Goal: Task Accomplishment & Management: Use online tool/utility

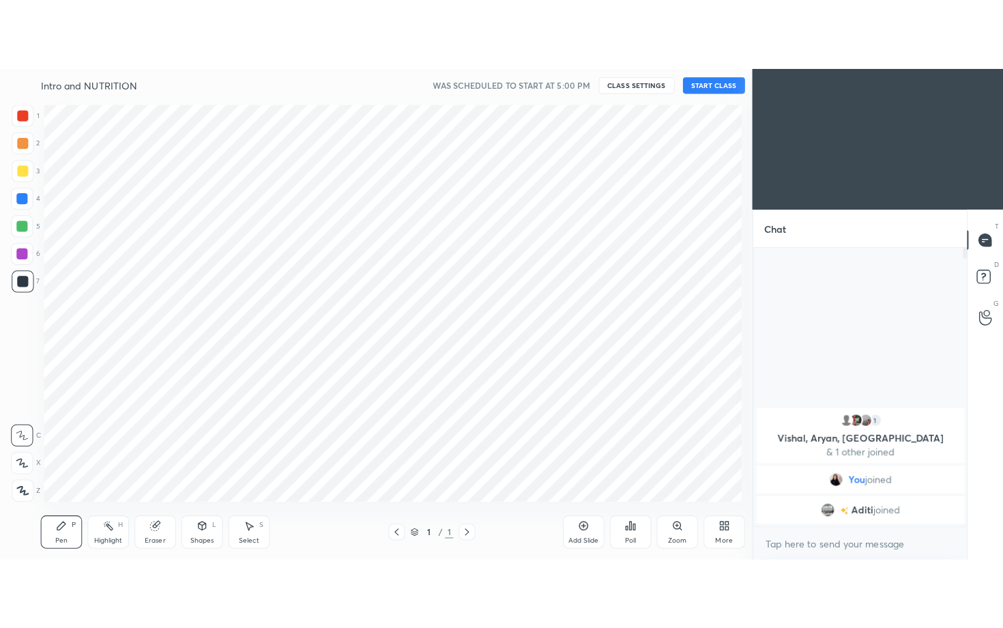
scroll to position [67841, 67549]
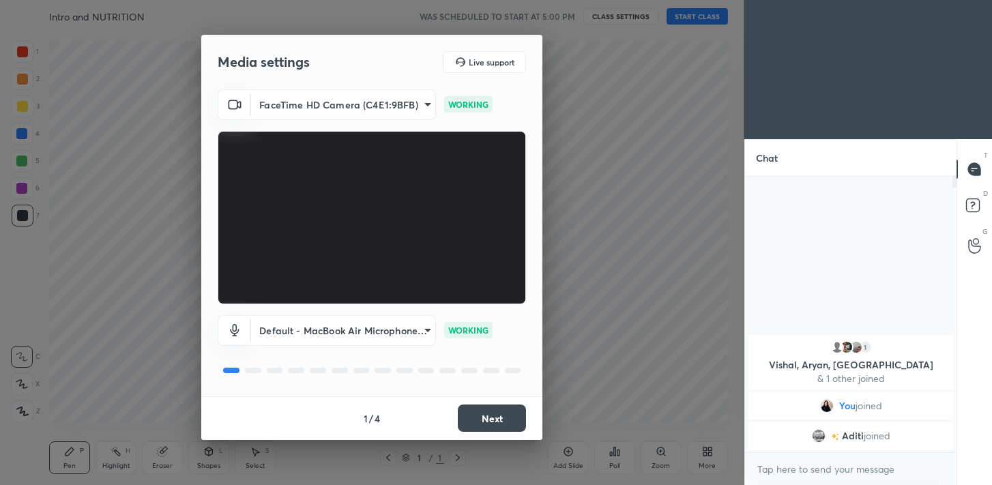
click at [489, 414] on button "Next" at bounding box center [492, 418] width 68 height 27
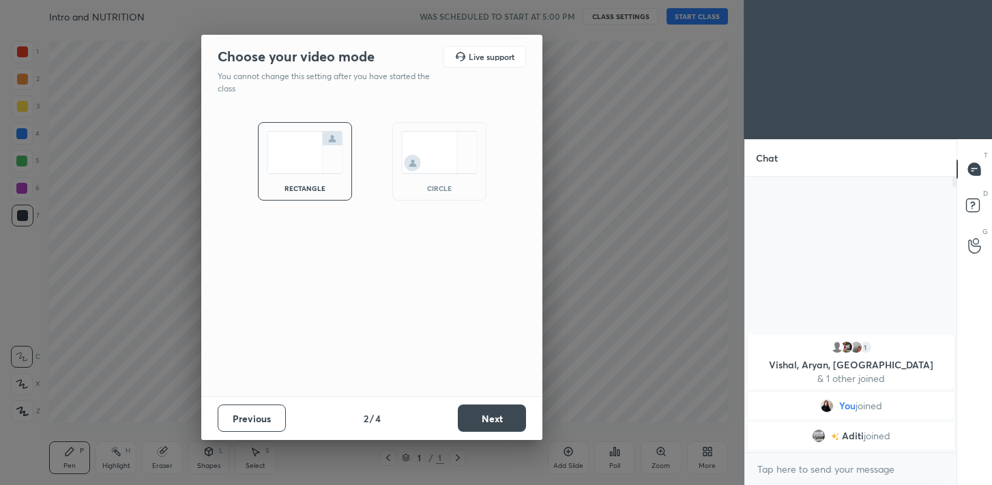
click at [489, 414] on button "Next" at bounding box center [492, 418] width 68 height 27
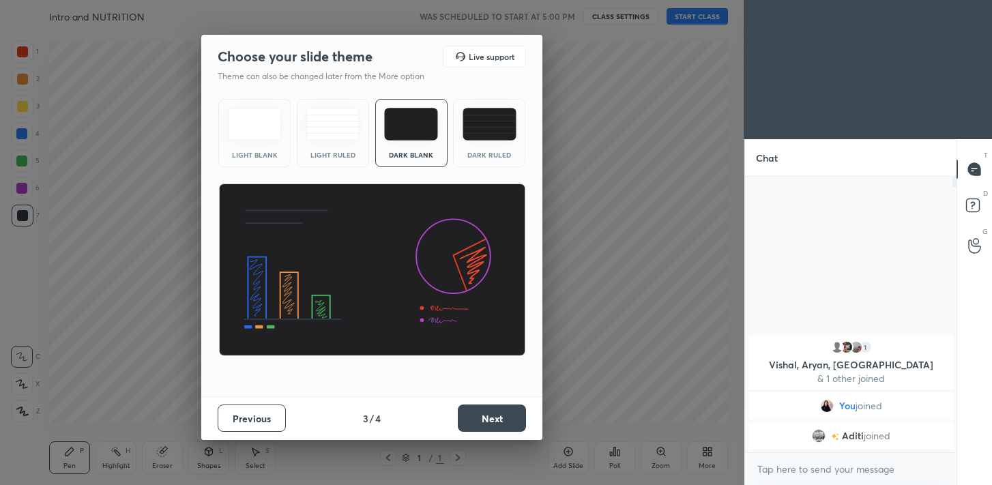
click at [489, 414] on button "Next" at bounding box center [492, 418] width 68 height 27
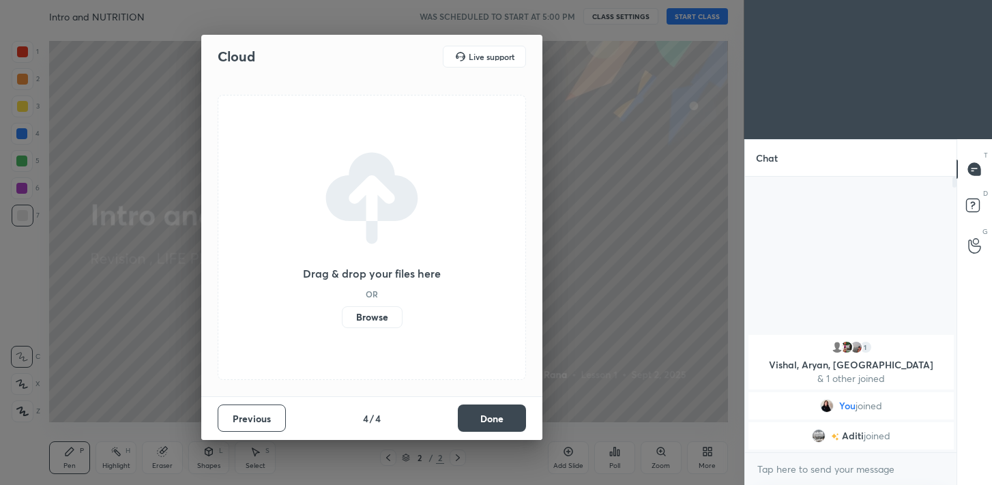
click at [494, 417] on button "Done" at bounding box center [492, 418] width 68 height 27
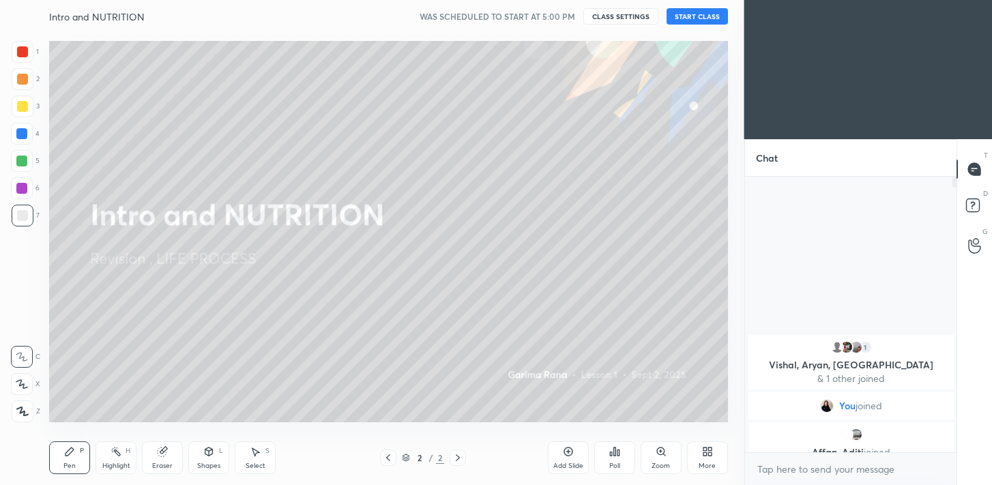
click at [706, 455] on icon at bounding box center [705, 453] width 3 height 3
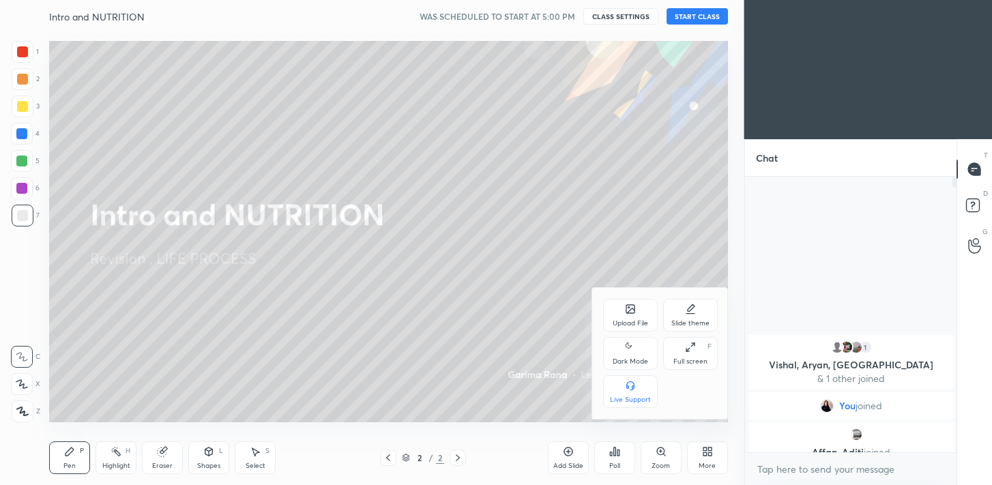
click at [693, 349] on icon at bounding box center [690, 347] width 11 height 11
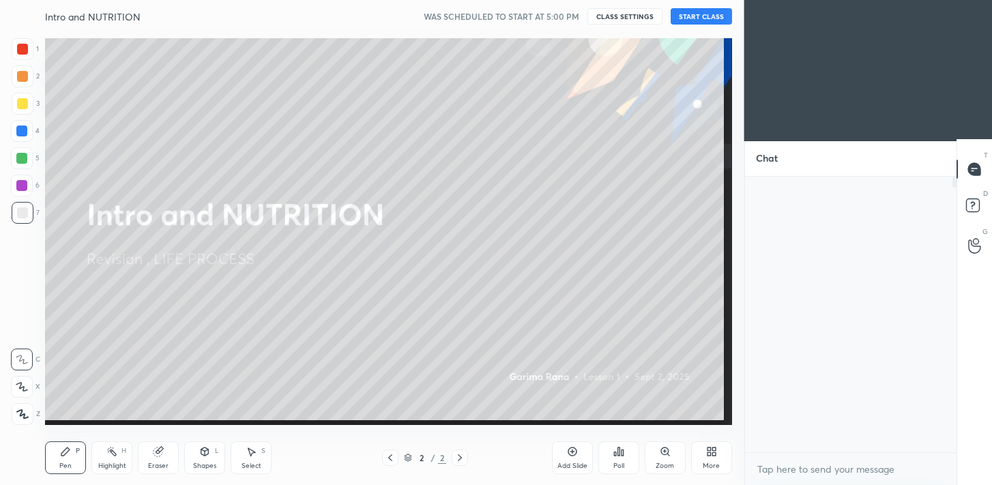
scroll to position [298, 210]
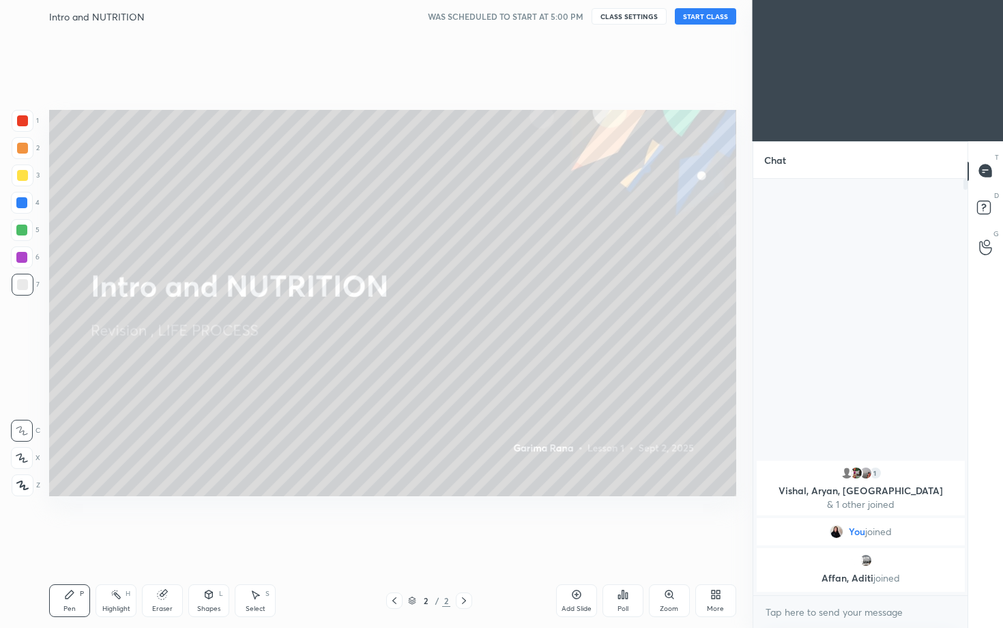
click at [705, 20] on button "START CLASS" at bounding box center [705, 16] width 61 height 16
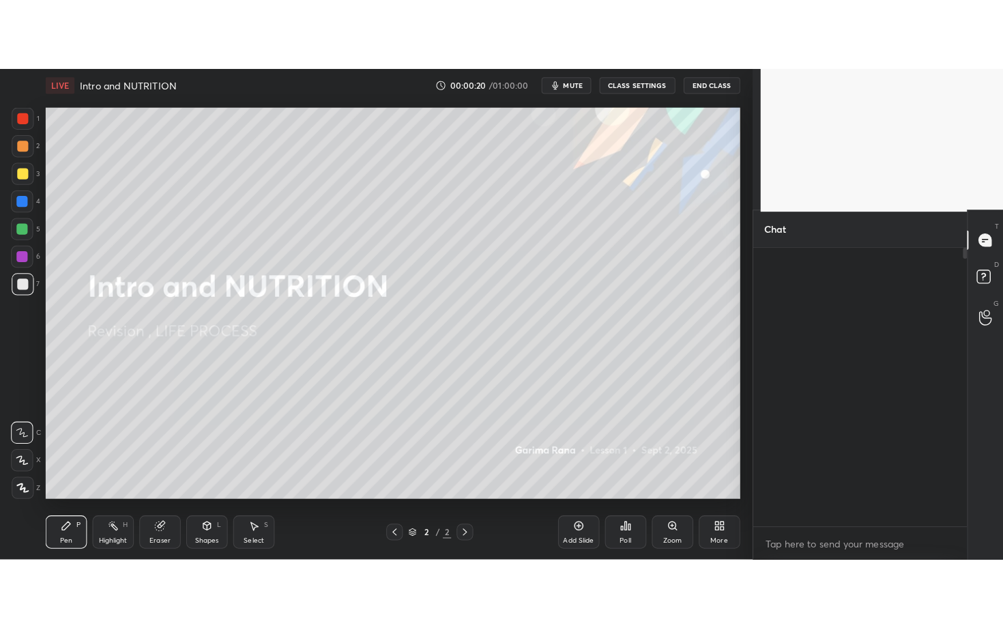
scroll to position [157, 207]
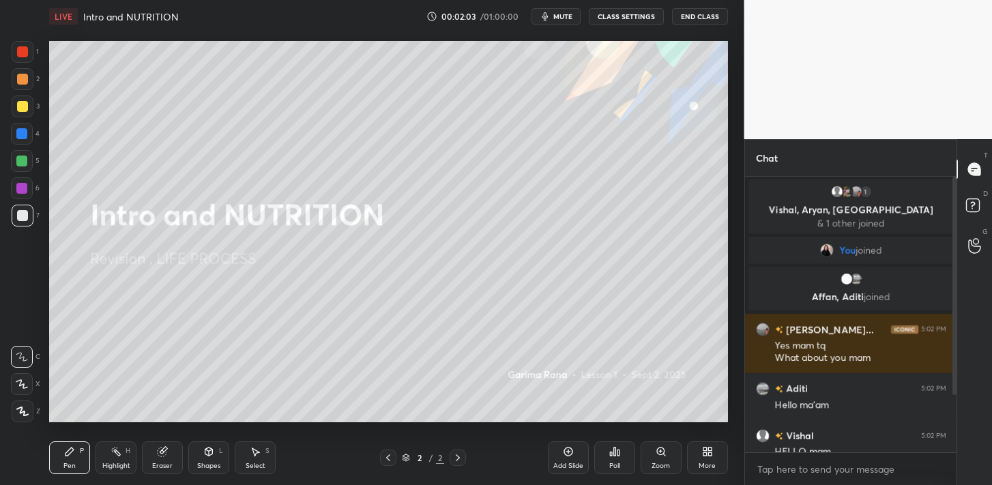
click at [708, 452] on icon at bounding box center [709, 453] width 3 height 3
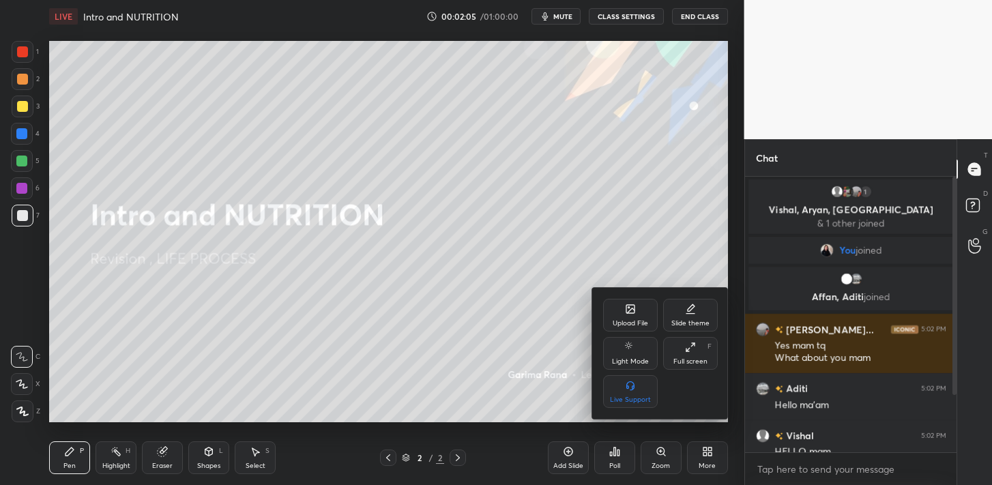
click at [622, 320] on div "Upload File" at bounding box center [630, 323] width 35 height 7
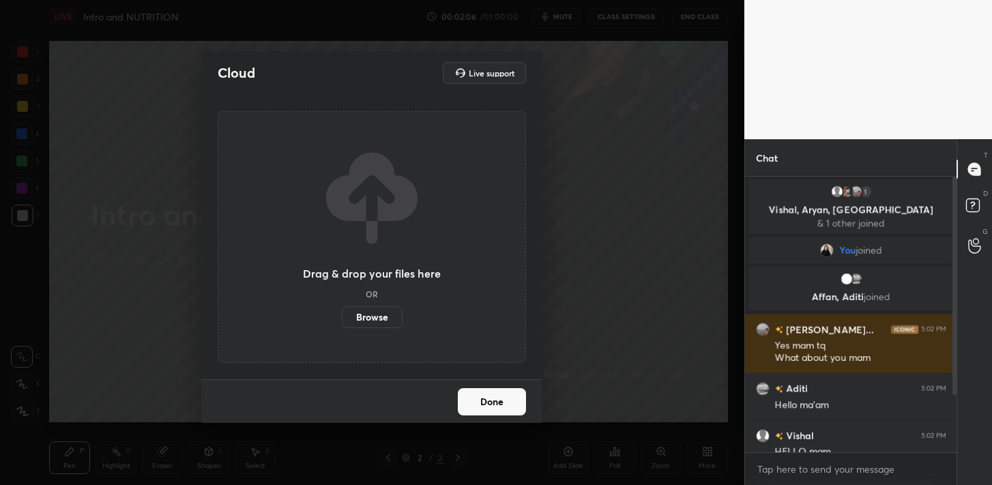
click at [377, 321] on label "Browse" at bounding box center [372, 317] width 61 height 22
click at [342, 321] on input "Browse" at bounding box center [342, 317] width 0 height 22
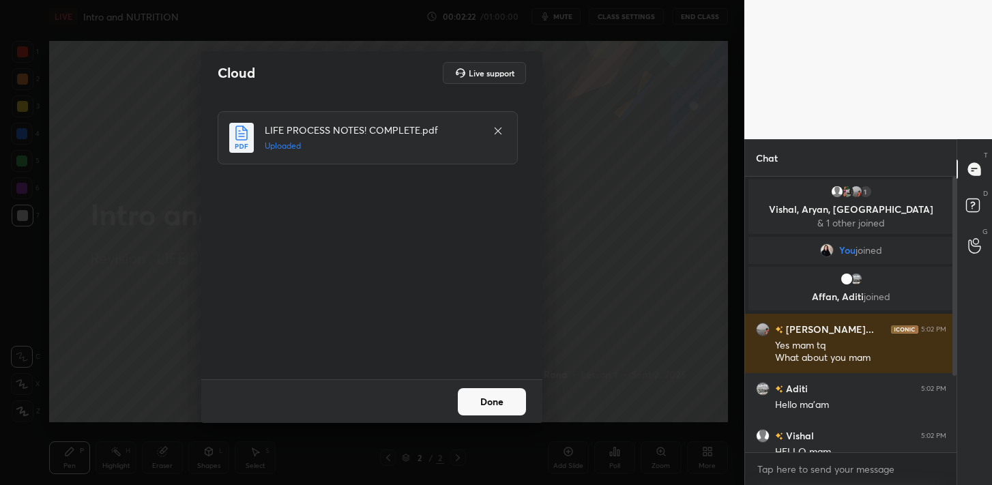
click at [501, 392] on button "Done" at bounding box center [492, 401] width 68 height 27
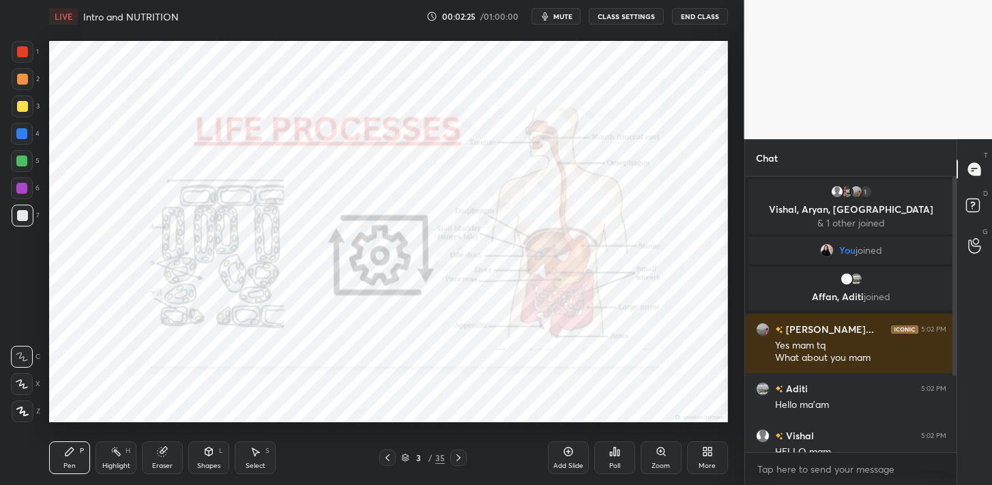
click at [706, 440] on div "Add Slide Poll Zoom More" at bounding box center [638, 458] width 180 height 76
click at [698, 465] on div "More" at bounding box center [707, 458] width 41 height 33
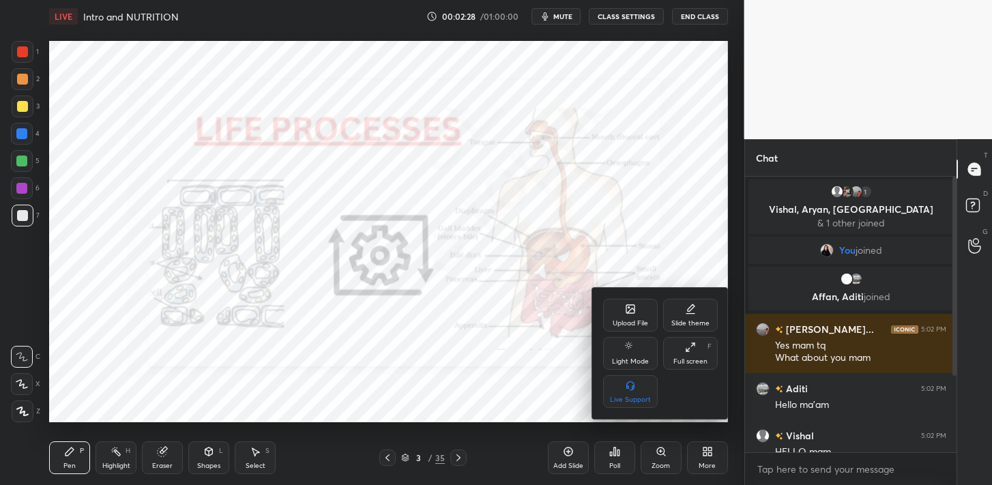
click at [693, 349] on icon at bounding box center [690, 347] width 11 height 11
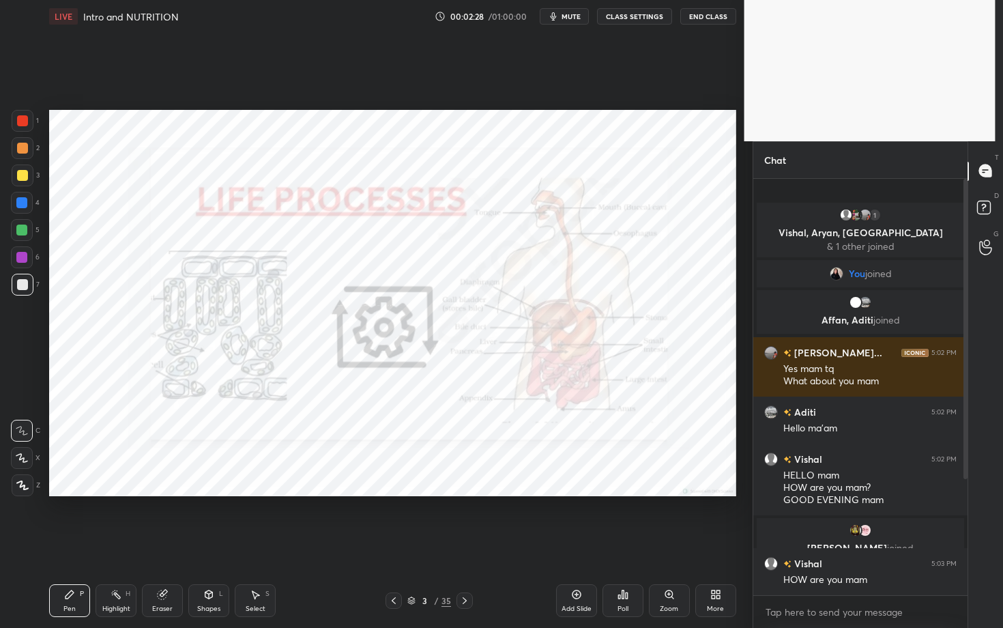
scroll to position [298, 210]
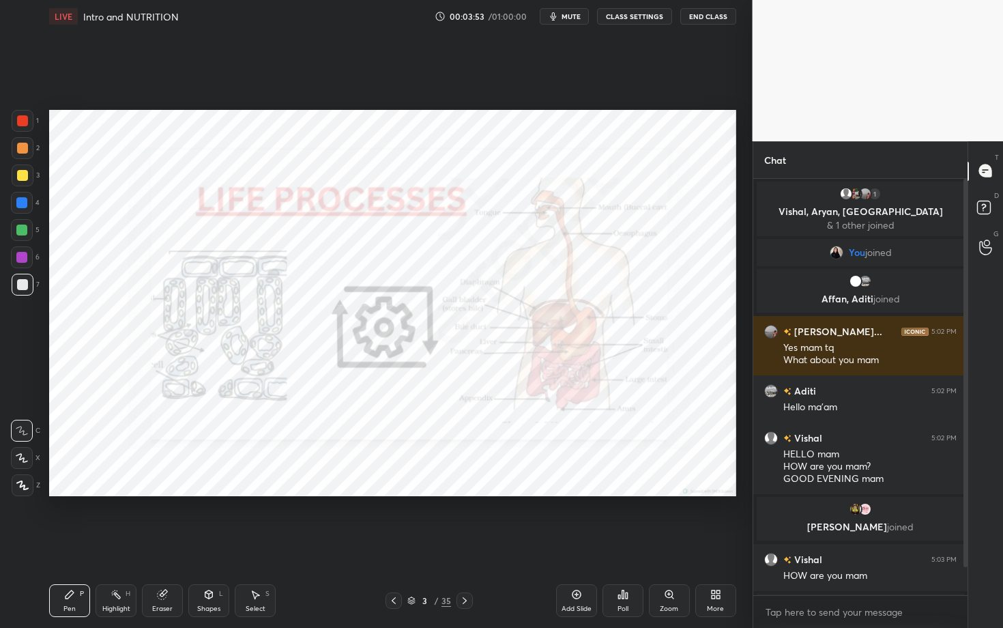
click at [468, 484] on icon at bounding box center [464, 600] width 11 height 11
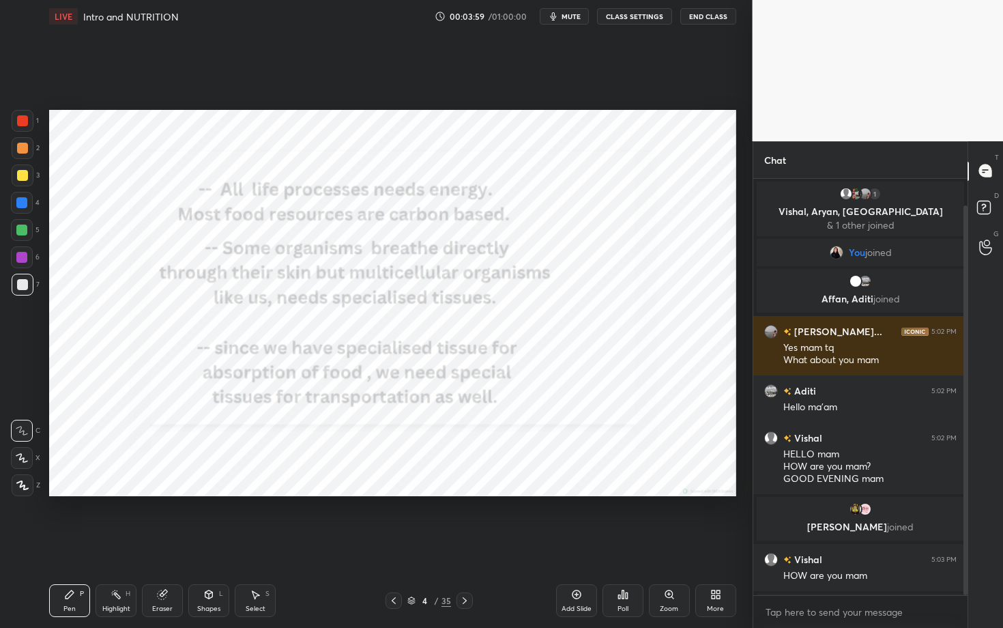
scroll to position [29, 0]
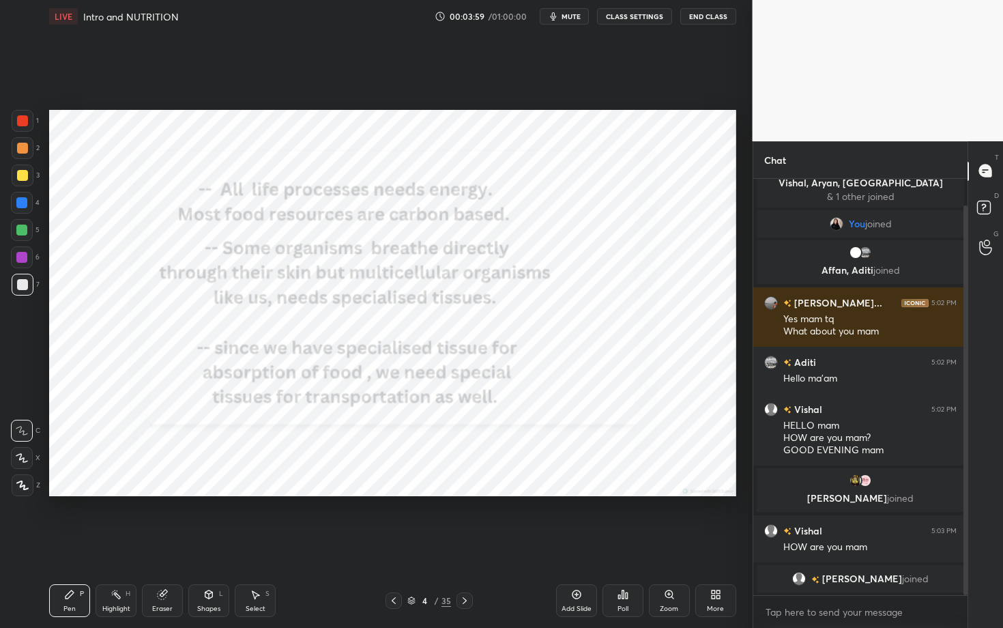
drag, startPoint x: 964, startPoint y: 447, endPoint x: 969, endPoint y: 512, distance: 65.1
click at [969, 484] on div "Chat 1 Vishal, Aryan, [PERSON_NAME] & 1 other joined You joined Affan, [PERSON_…" at bounding box center [878, 384] width 251 height 487
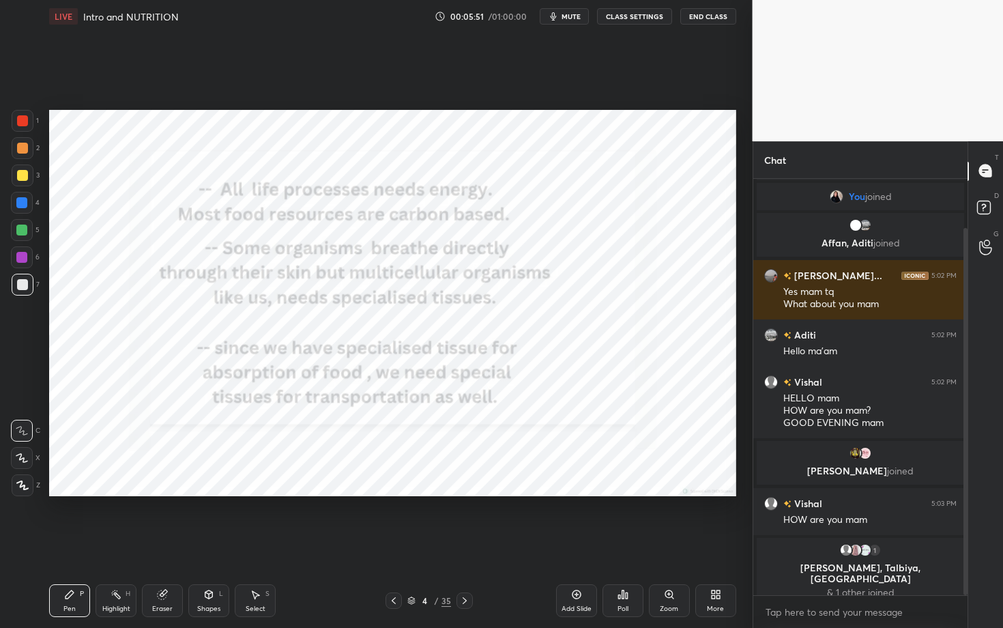
scroll to position [103, 0]
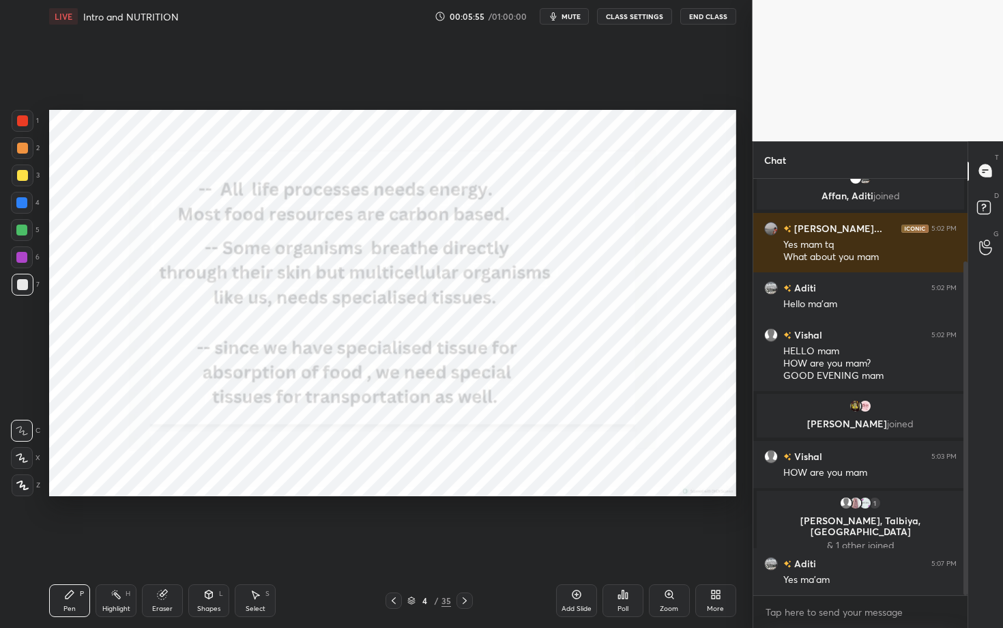
click at [466, 484] on icon at bounding box center [464, 600] width 11 height 11
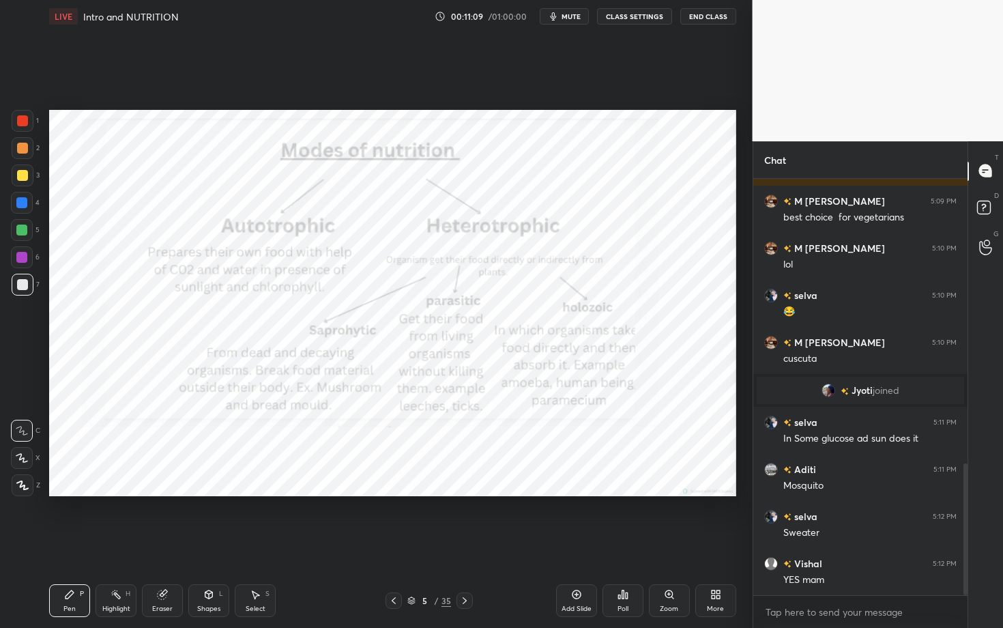
scroll to position [946, 0]
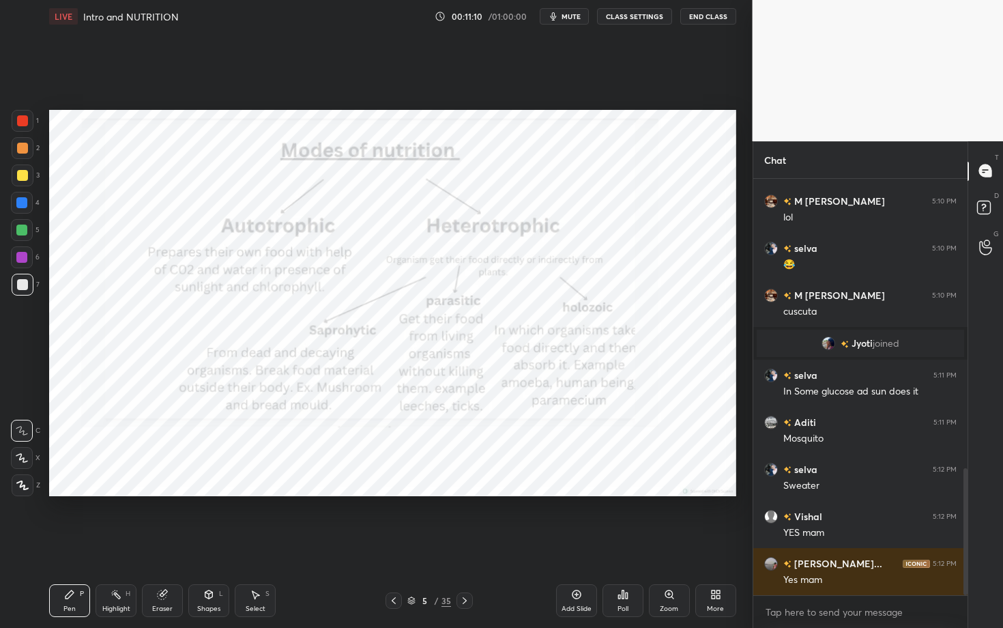
click at [462, 484] on icon at bounding box center [464, 600] width 11 height 11
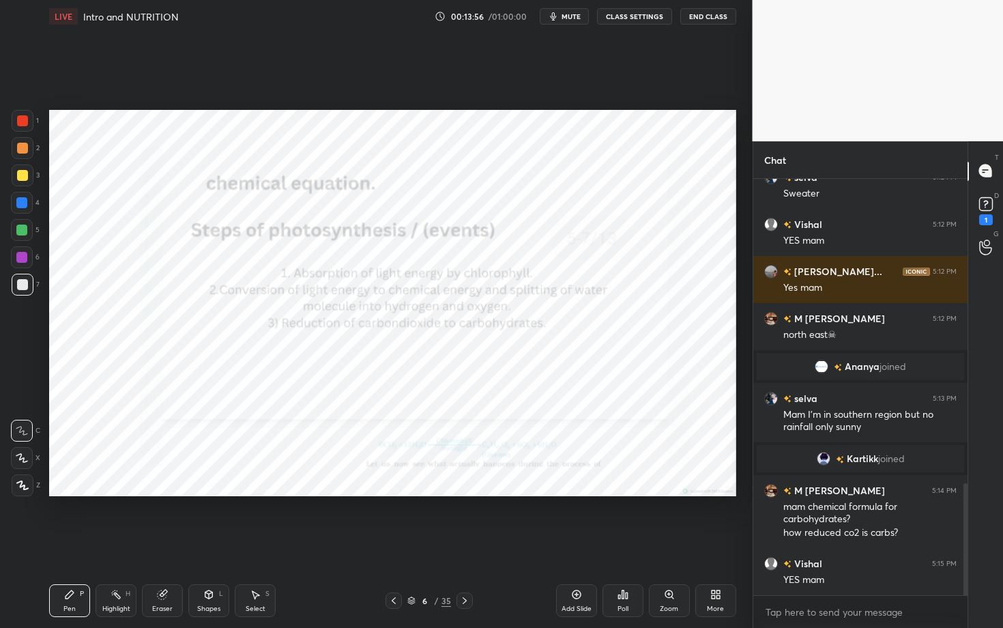
scroll to position [1129, 0]
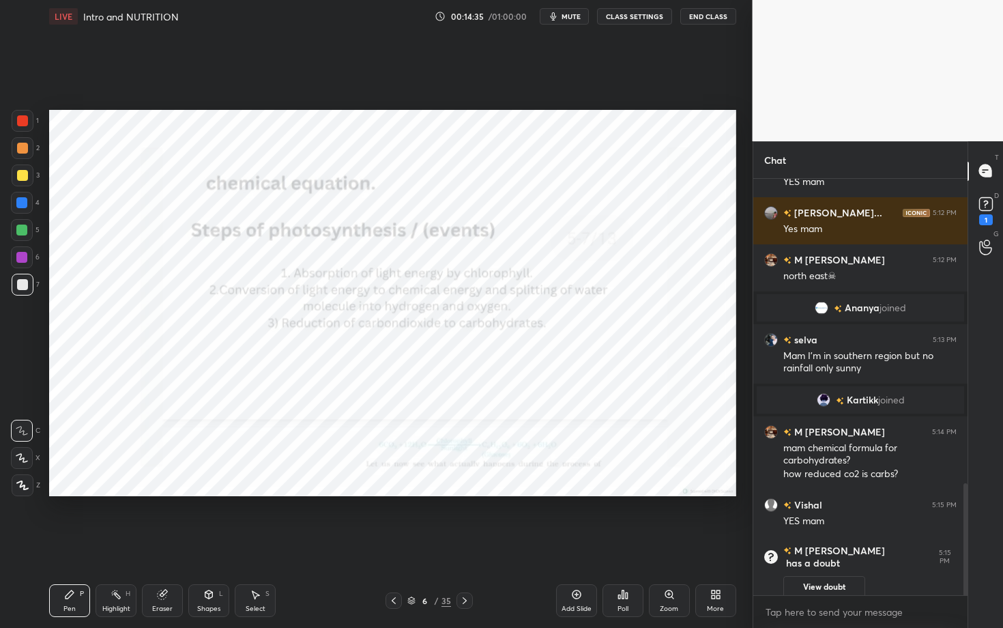
click at [34, 123] on div "1" at bounding box center [25, 121] width 27 height 22
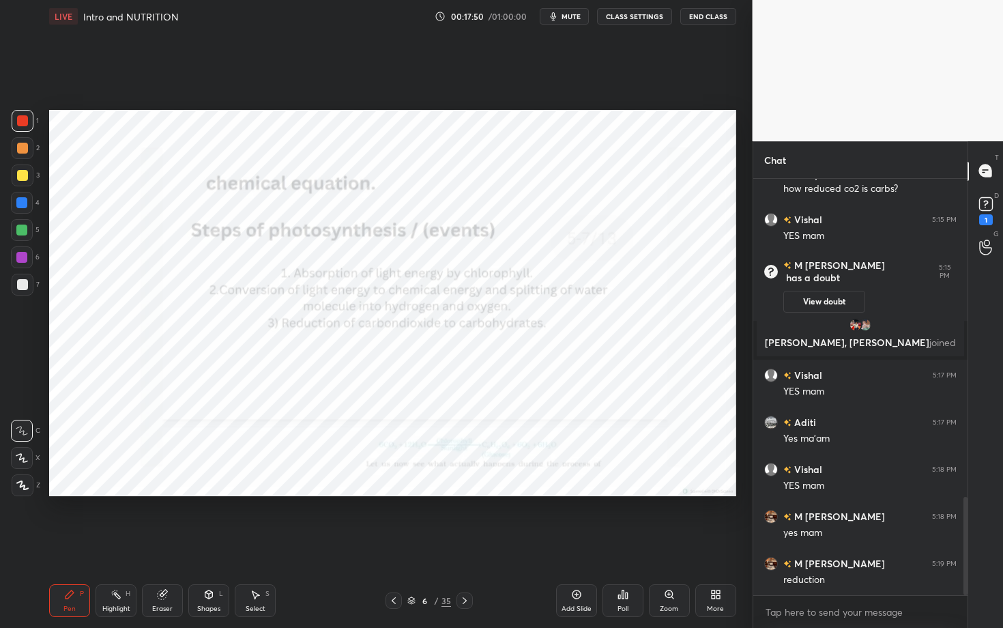
scroll to position [1364, 0]
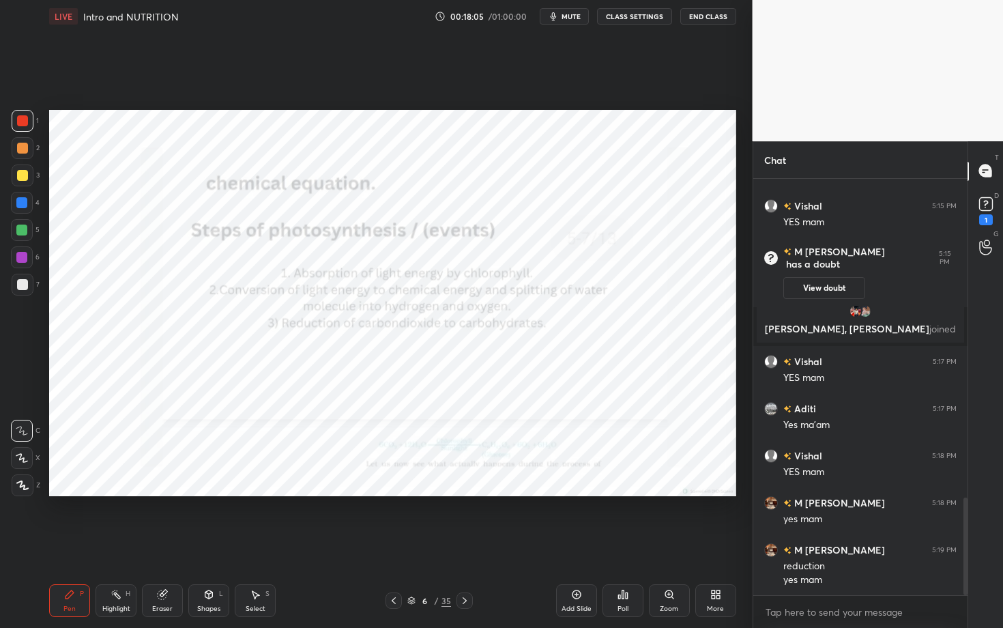
click at [179, 484] on div "Eraser" at bounding box center [162, 600] width 41 height 33
drag, startPoint x: 22, startPoint y: 486, endPoint x: 27, endPoint y: 476, distance: 10.7
click at [23, 484] on span "Erase all" at bounding box center [22, 485] width 20 height 10
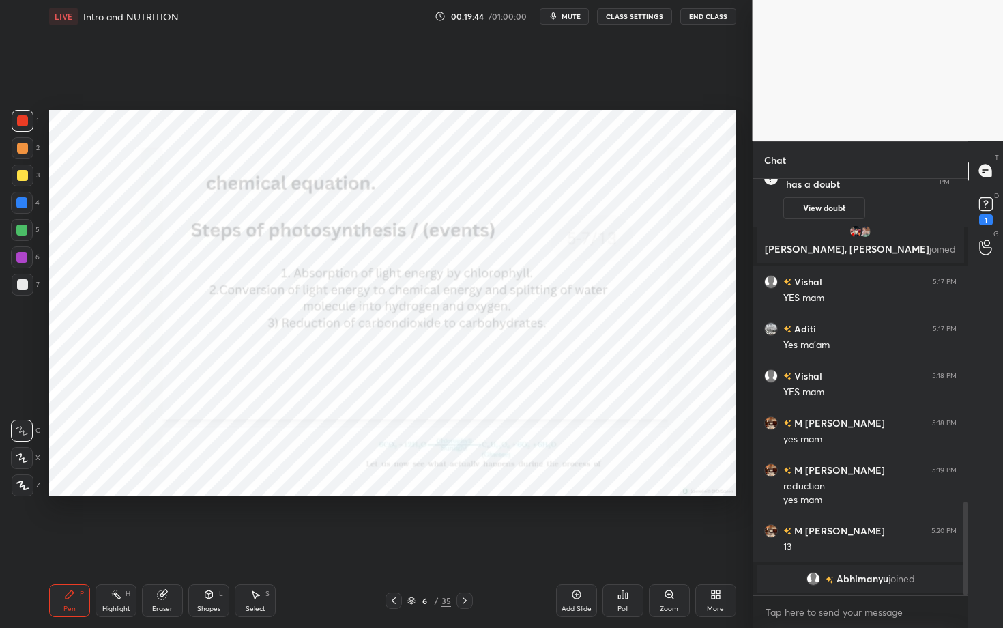
scroll to position [1415, 0]
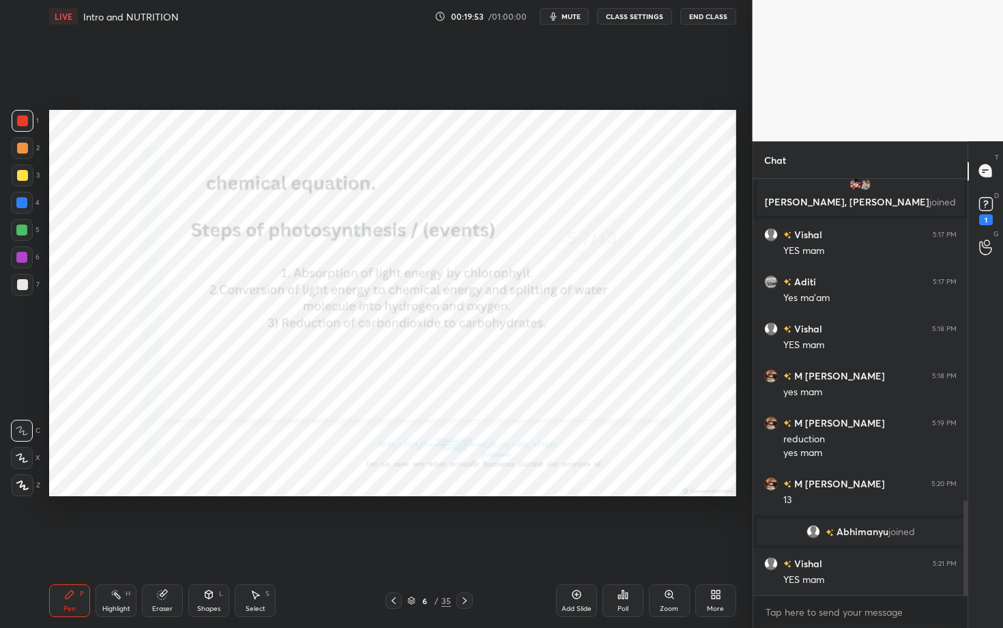
click at [465, 484] on icon at bounding box center [464, 600] width 11 height 11
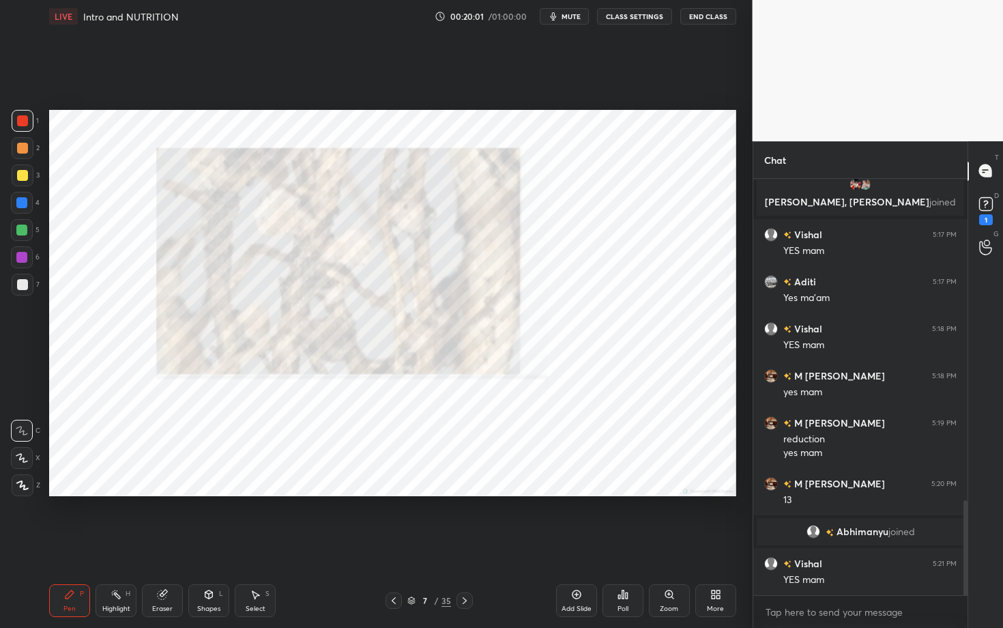
click at [466, 484] on div at bounding box center [465, 600] width 16 height 16
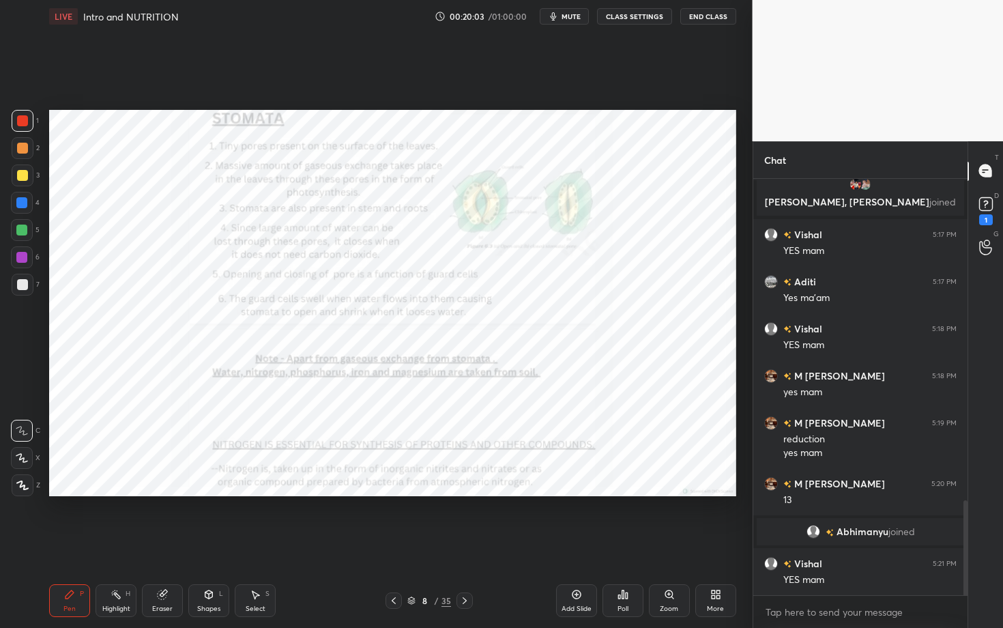
click at [396, 484] on icon at bounding box center [393, 600] width 11 height 11
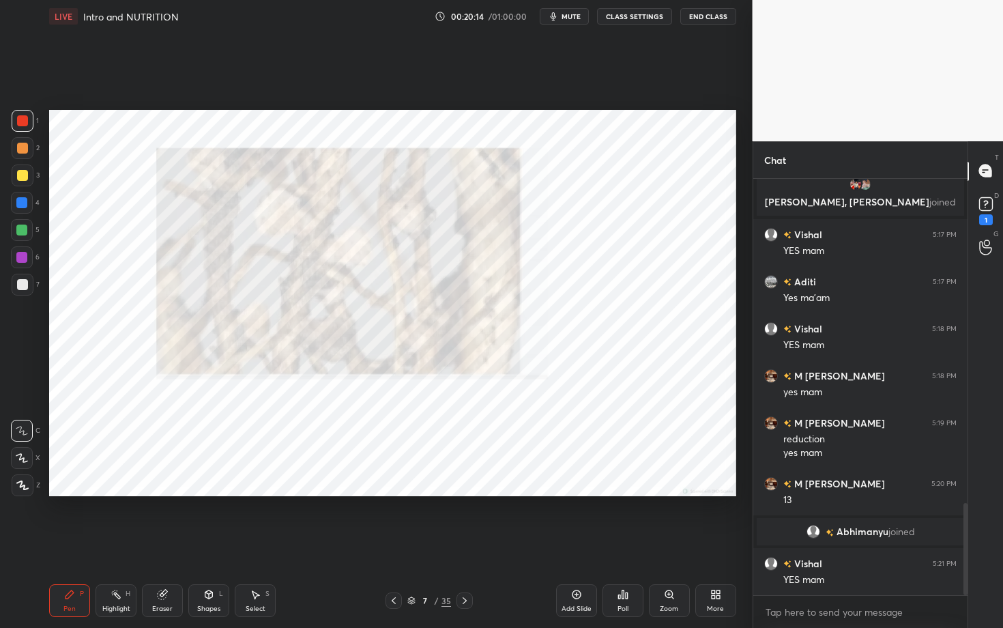
scroll to position [1462, 0]
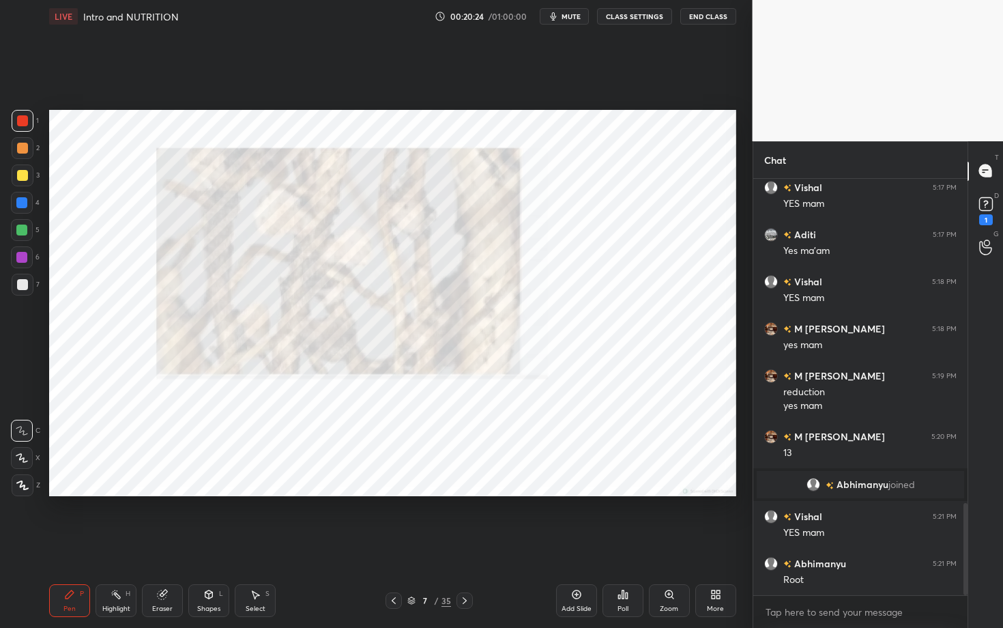
drag, startPoint x: 27, startPoint y: 230, endPoint x: 41, endPoint y: 217, distance: 19.3
click at [27, 231] on div at bounding box center [21, 230] width 11 height 11
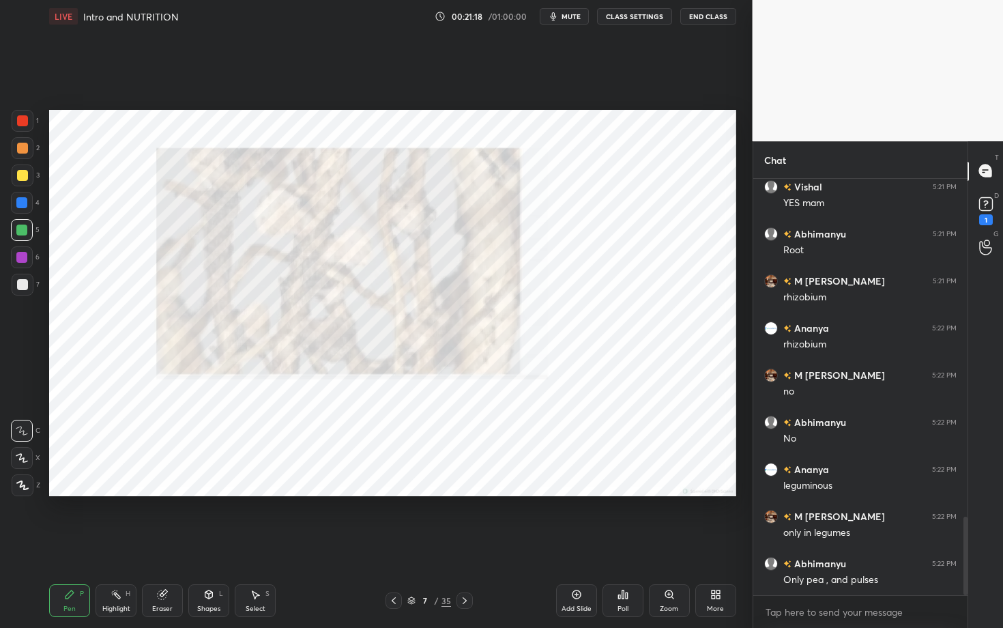
scroll to position [1805, 0]
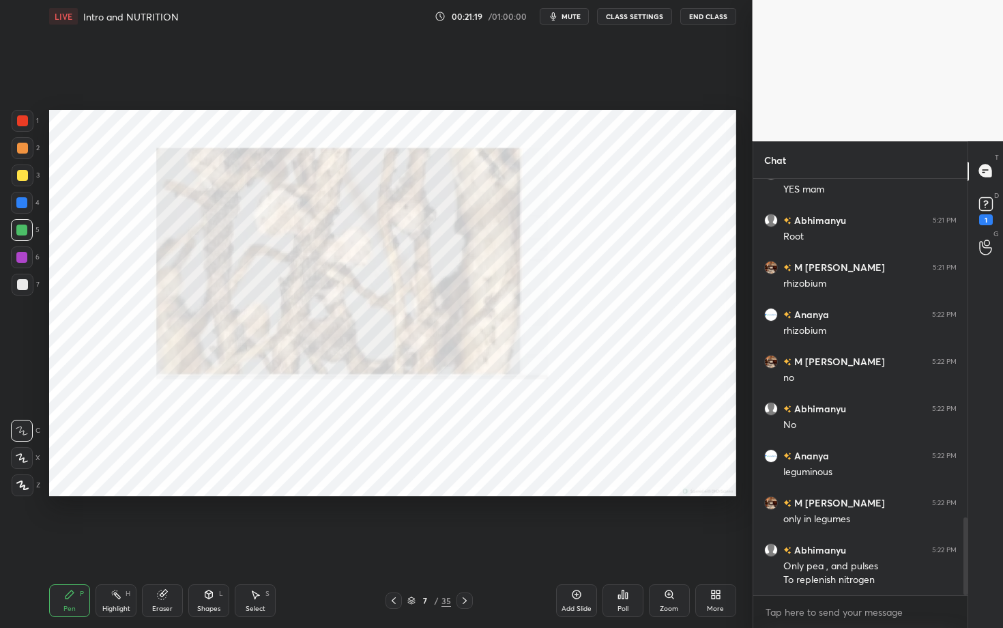
click at [20, 125] on div at bounding box center [22, 120] width 11 height 11
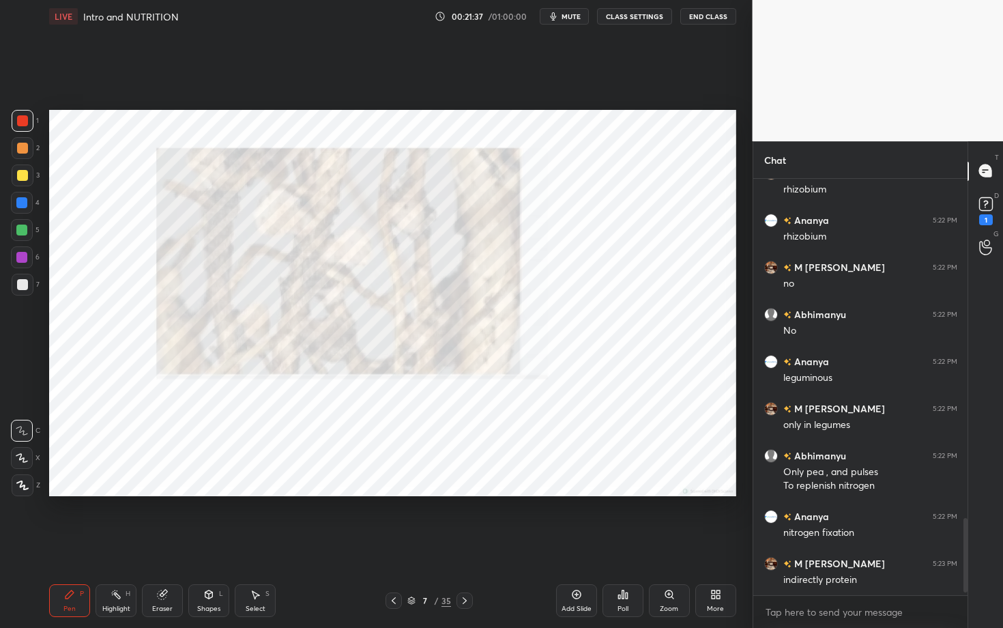
scroll to position [412, 210]
click at [992, 435] on div "1 2 3 4 5 6 7 C X Z C X Z E E Erase all H H LIVE Intro and NUTRITION 00:21:53 /…" at bounding box center [501, 314] width 1003 height 628
click at [992, 427] on div "1 2 3 4 5 6 7 C X Z C X Z E E Erase all H H LIVE Intro and NUTRITION 00:21:53 /…" at bounding box center [501, 314] width 1003 height 628
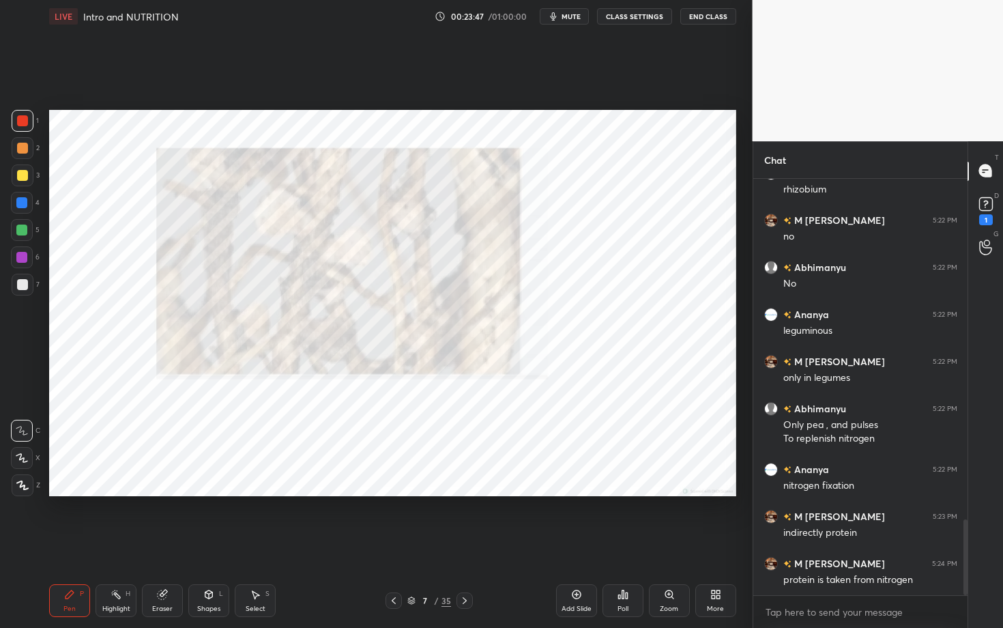
scroll to position [1928, 0]
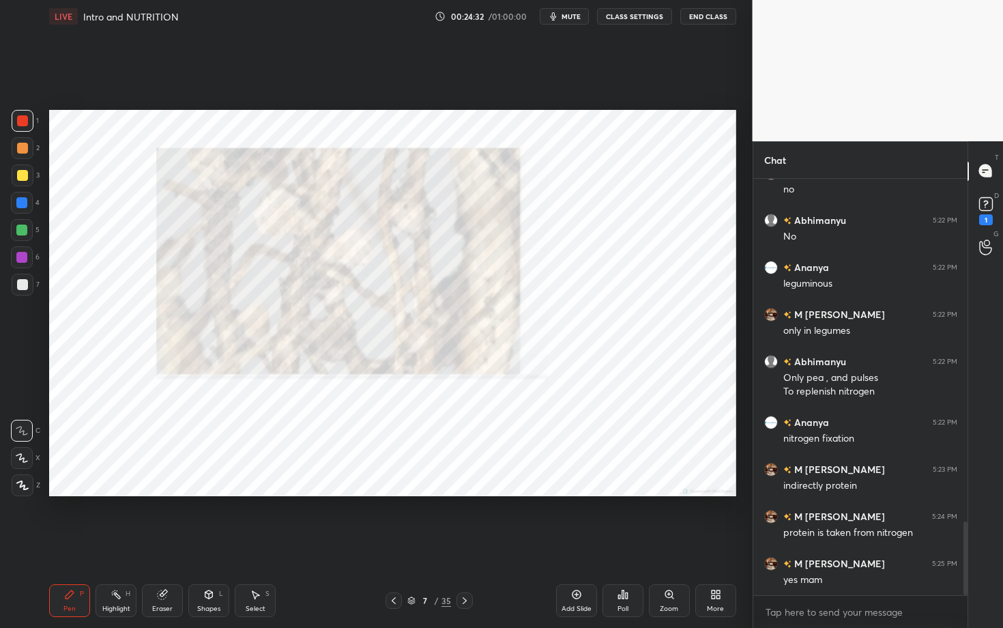
click at [461, 484] on icon at bounding box center [464, 600] width 11 height 11
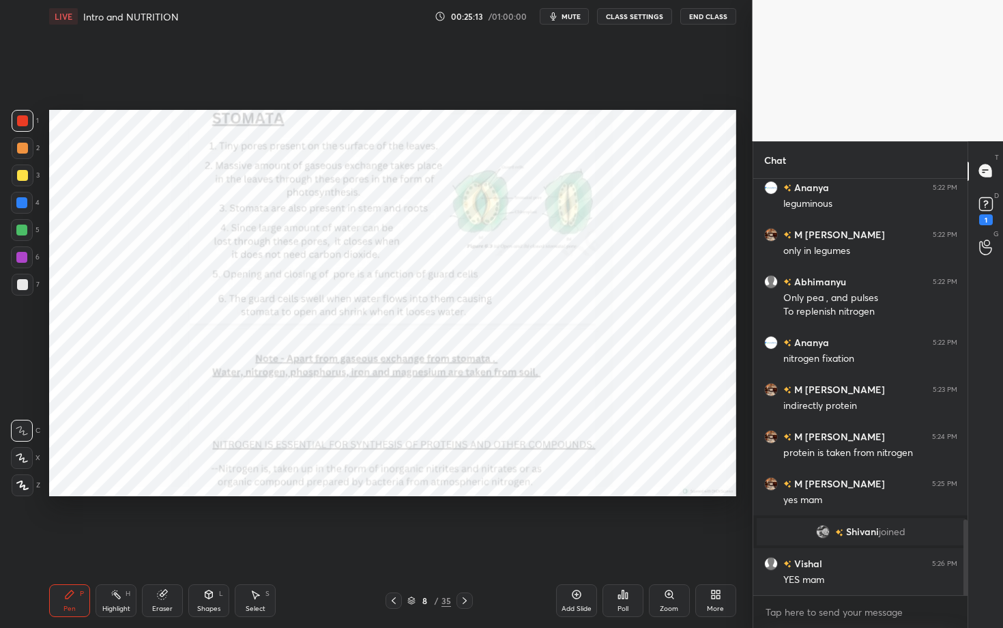
scroll to position [1881, 0]
drag, startPoint x: 26, startPoint y: 207, endPoint x: 42, endPoint y: 218, distance: 19.7
click at [26, 206] on div at bounding box center [21, 202] width 11 height 11
drag, startPoint x: 33, startPoint y: 129, endPoint x: 46, endPoint y: 128, distance: 12.4
click at [33, 128] on div "1" at bounding box center [25, 121] width 27 height 22
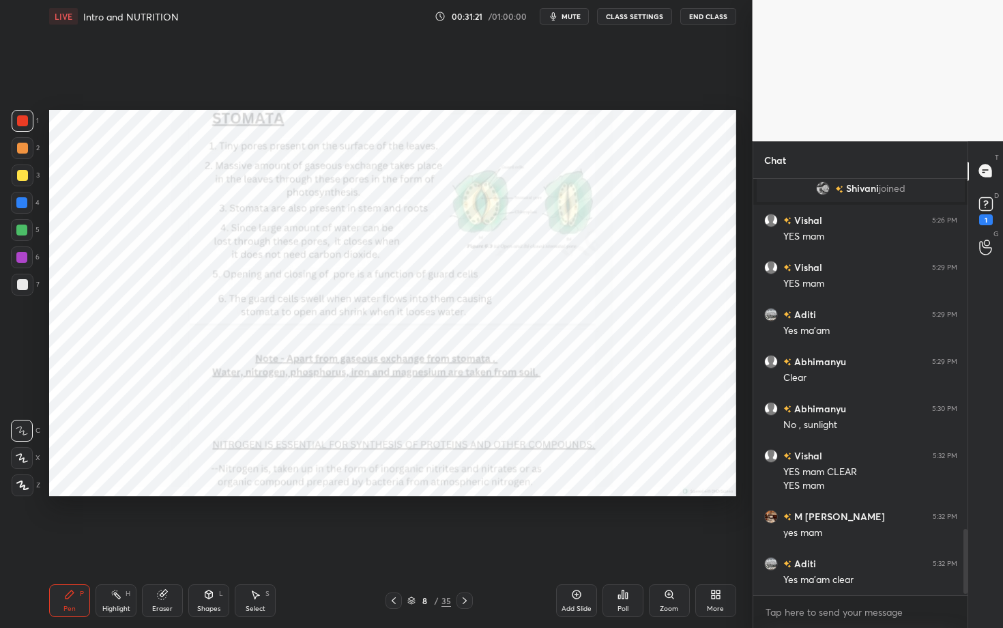
scroll to position [2258, 0]
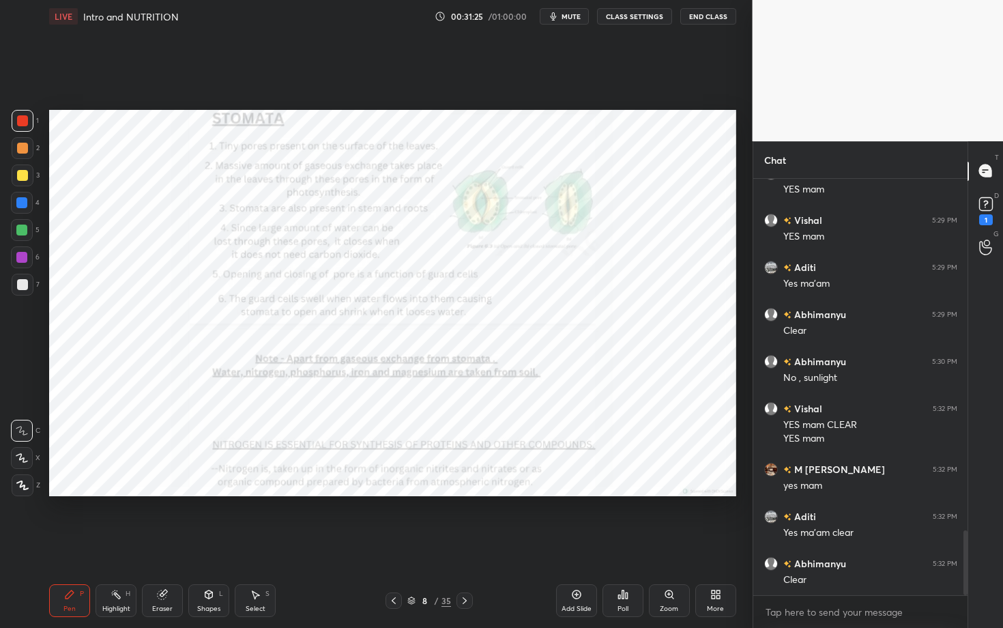
click at [462, 484] on icon at bounding box center [464, 600] width 11 height 11
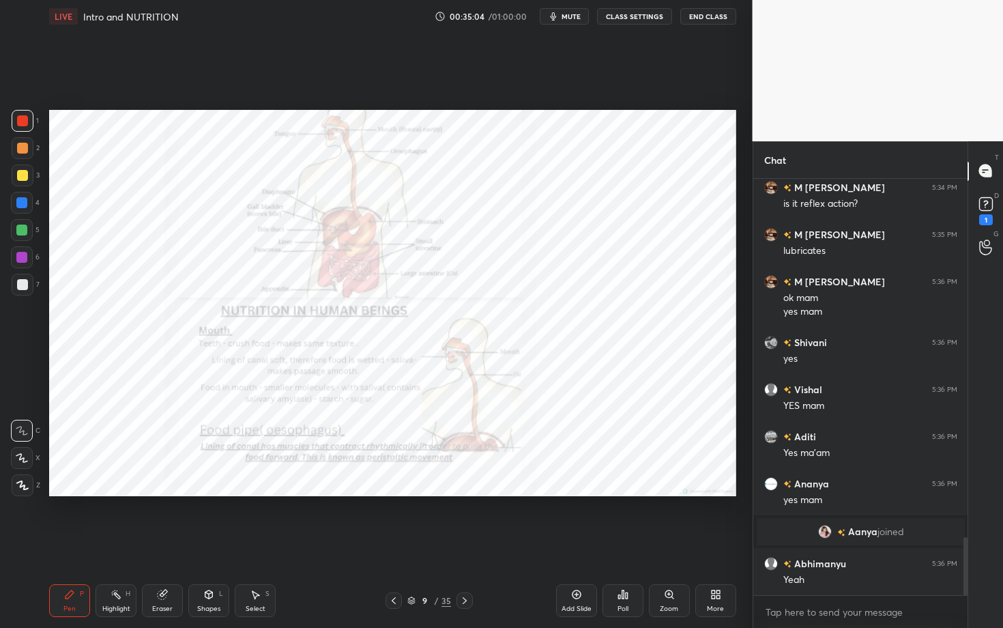
scroll to position [2589, 0]
drag, startPoint x: 657, startPoint y: 594, endPoint x: 661, endPoint y: 572, distance: 22.9
click at [657, 484] on div "Zoom" at bounding box center [669, 600] width 41 height 33
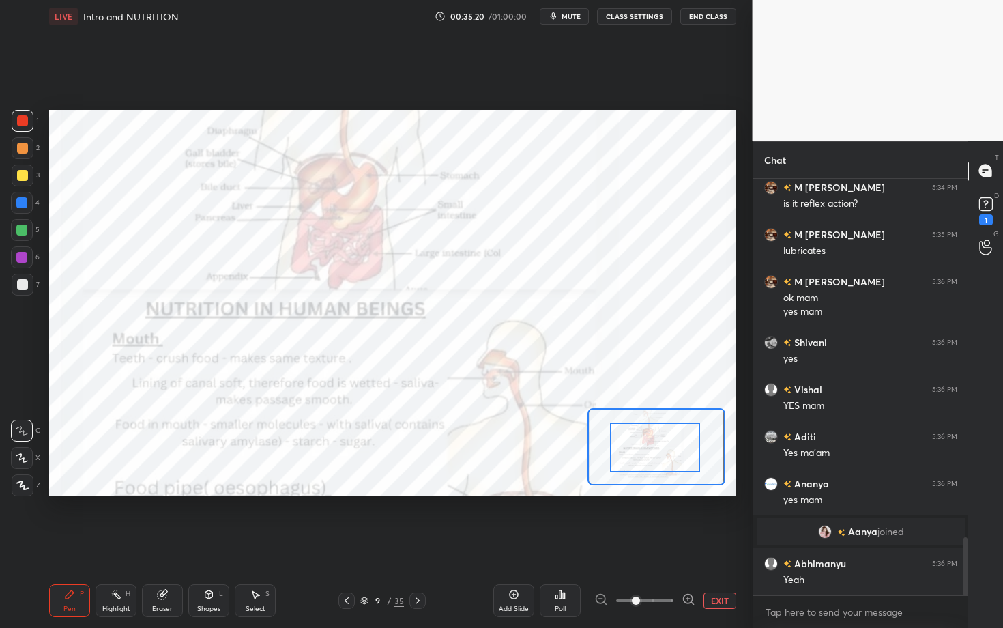
drag, startPoint x: 649, startPoint y: 450, endPoint x: 643, endPoint y: 465, distance: 16.2
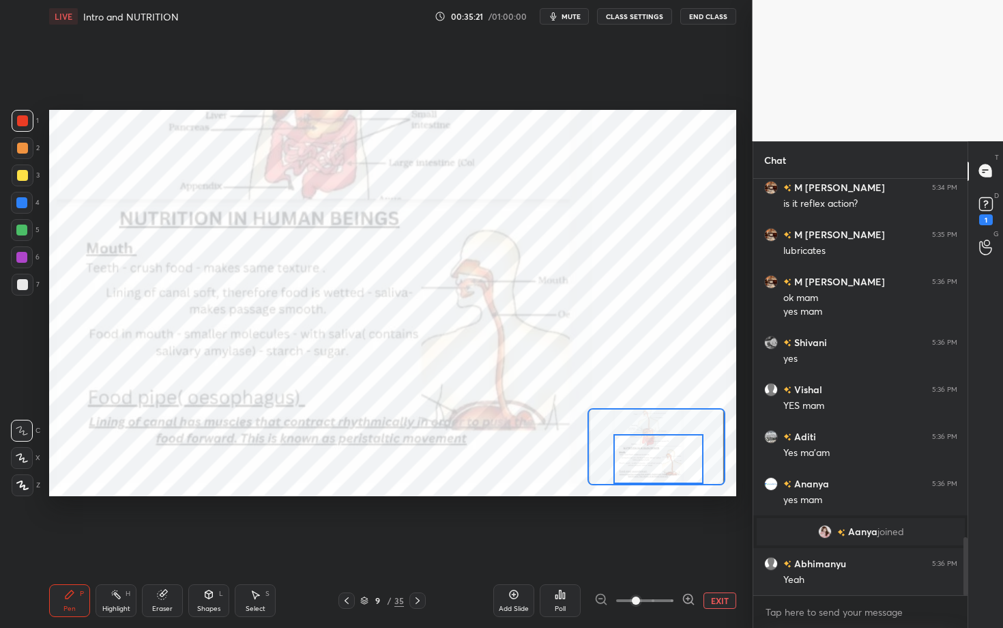
drag, startPoint x: 648, startPoint y: 448, endPoint x: 646, endPoint y: 456, distance: 7.8
click at [650, 470] on div at bounding box center [658, 459] width 90 height 50
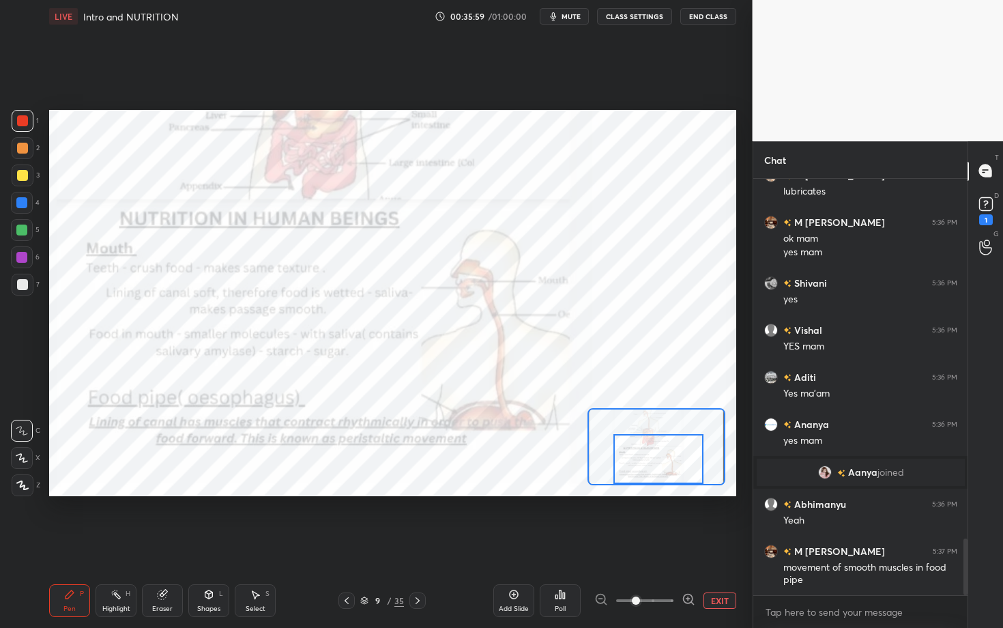
click at [176, 484] on div "Eraser" at bounding box center [162, 600] width 41 height 33
click at [77, 484] on div "Pen P" at bounding box center [69, 600] width 41 height 33
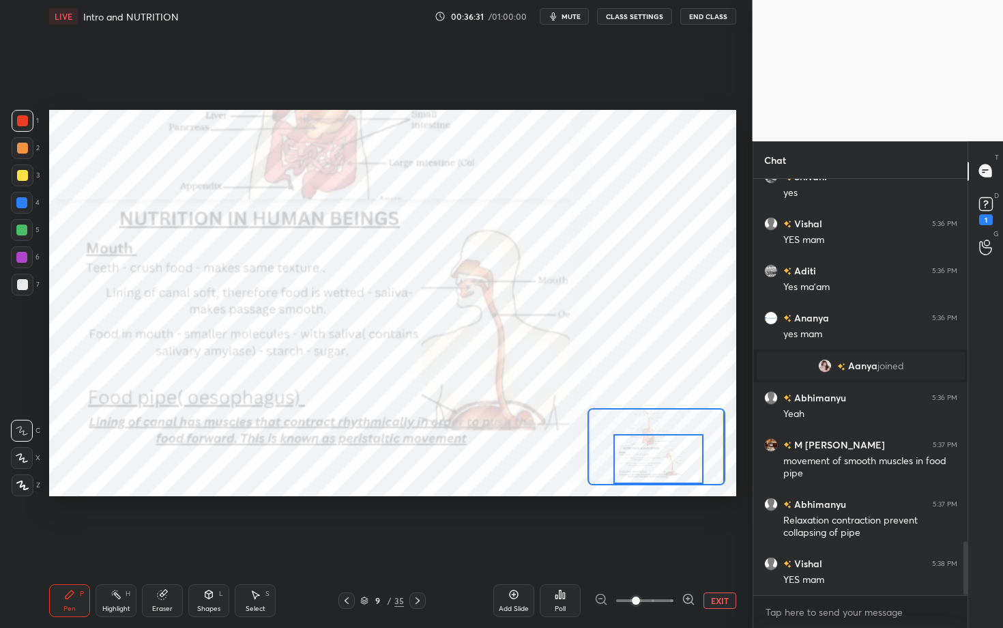
scroll to position [2788, 0]
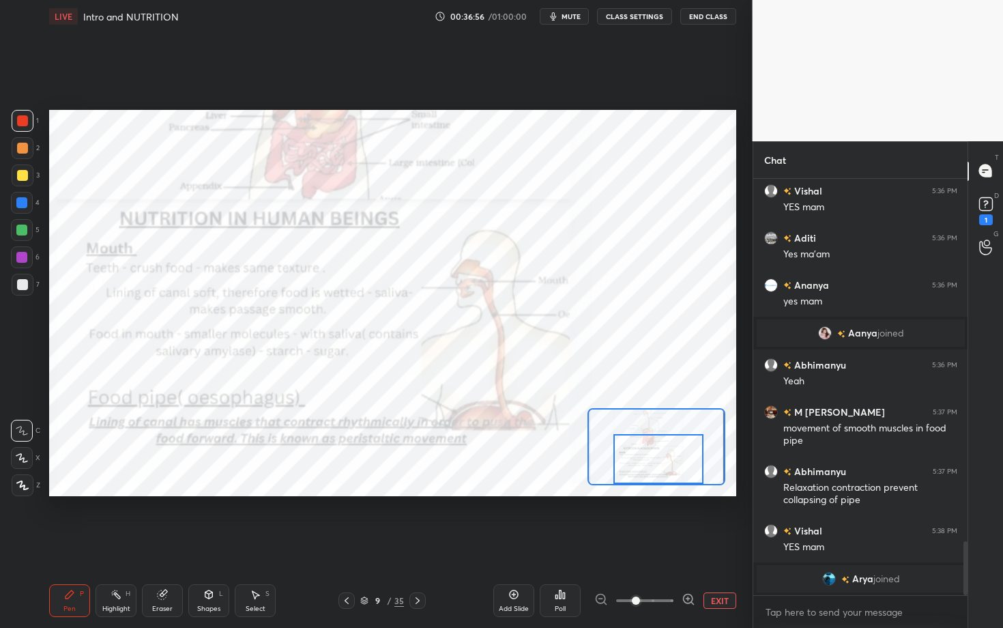
click at [420, 484] on icon at bounding box center [417, 600] width 11 height 11
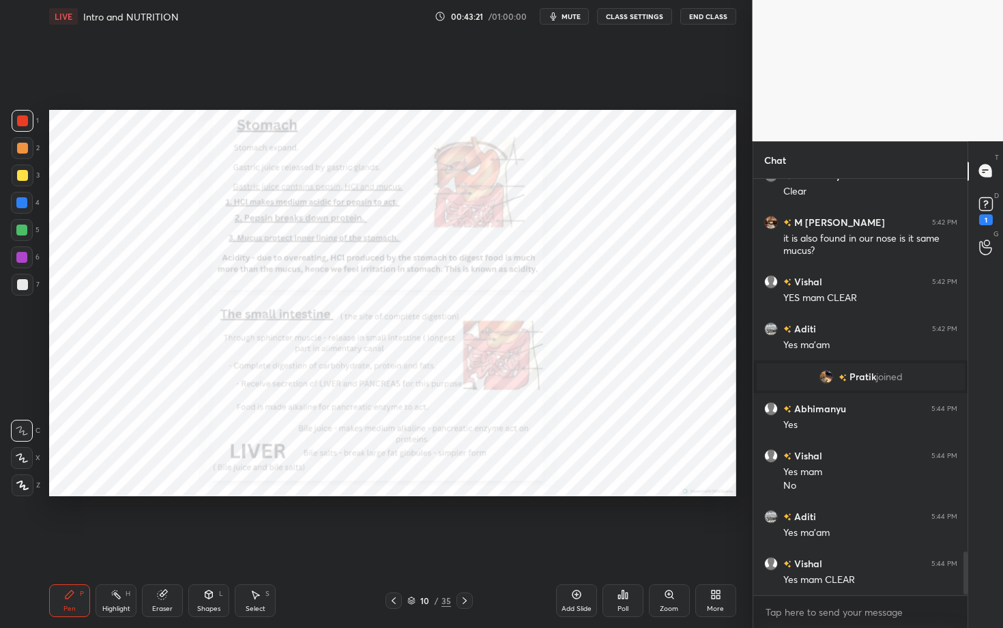
scroll to position [3591, 0]
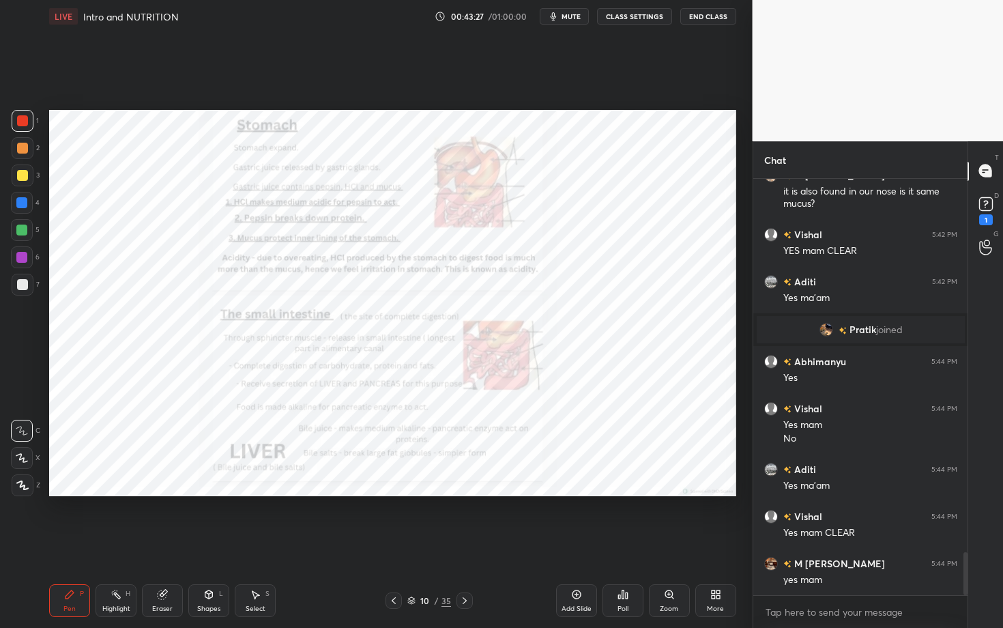
click at [671, 484] on icon at bounding box center [669, 594] width 11 height 11
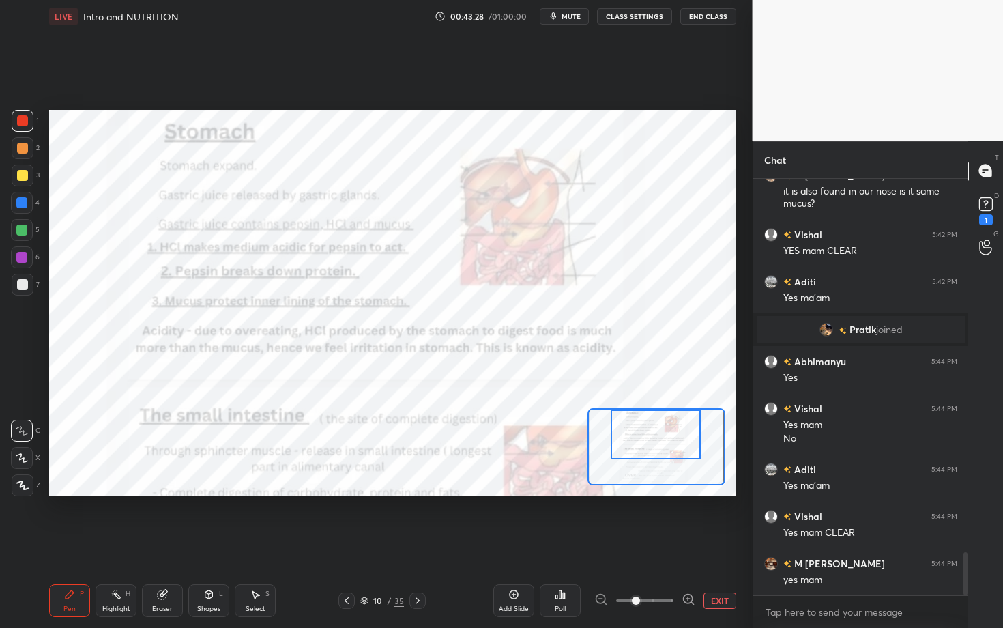
drag, startPoint x: 661, startPoint y: 439, endPoint x: 661, endPoint y: 422, distance: 16.4
click at [665, 426] on div at bounding box center [656, 434] width 90 height 50
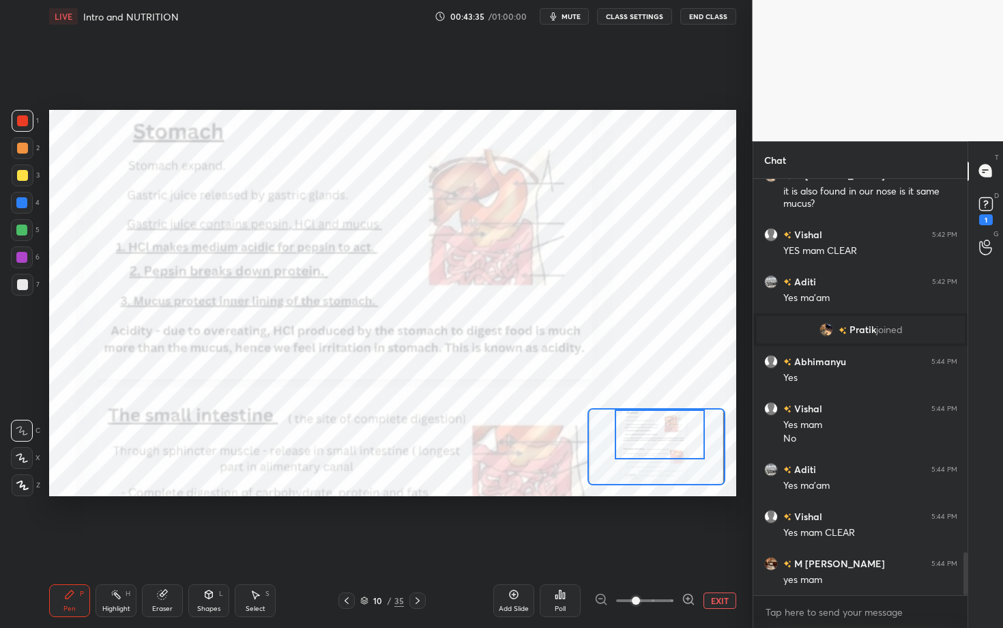
click at [29, 288] on div at bounding box center [23, 285] width 22 height 22
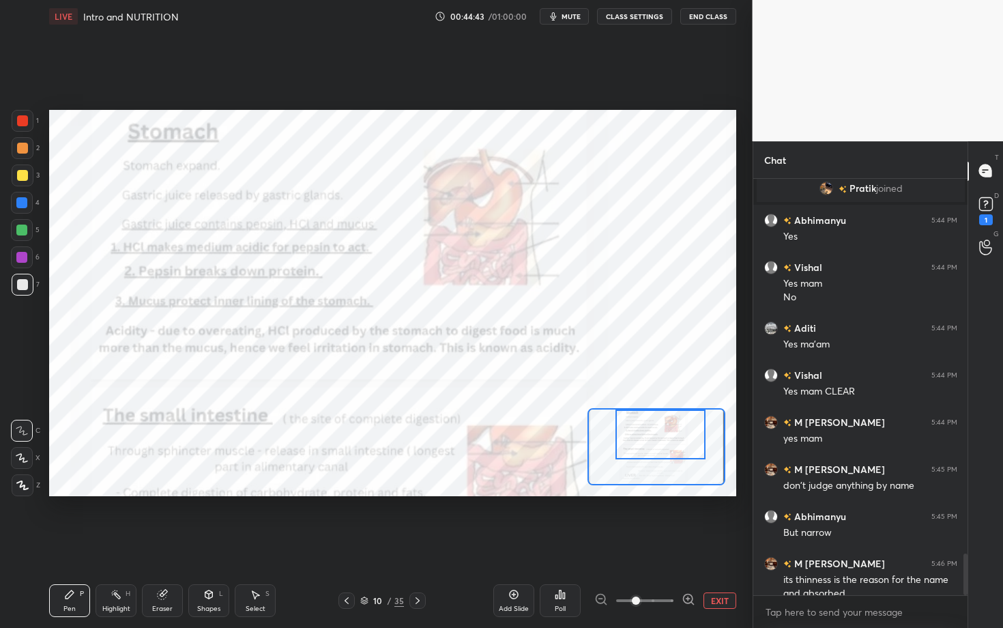
scroll to position [3746, 0]
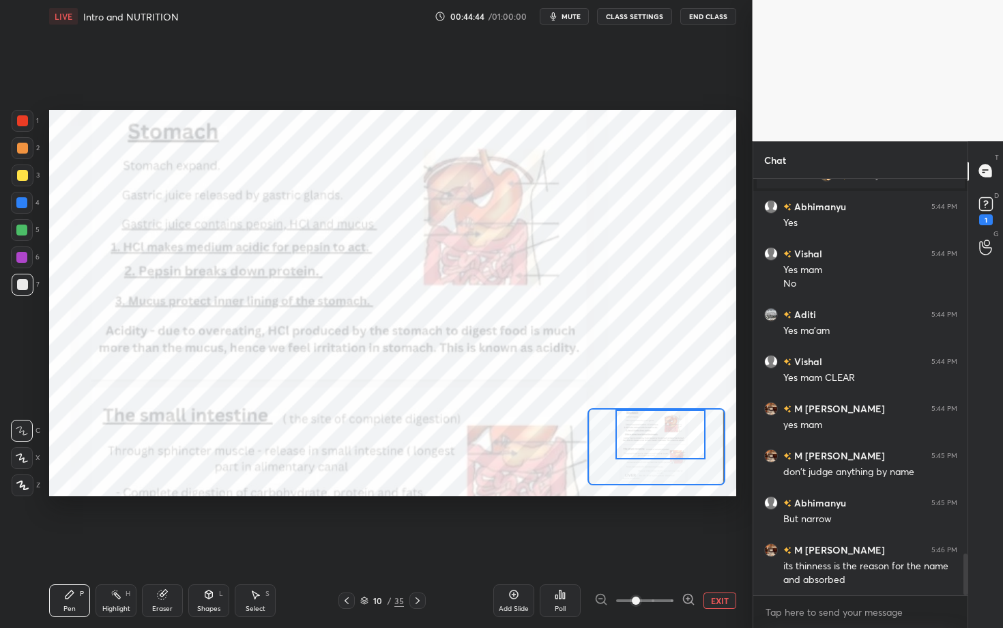
drag, startPoint x: 645, startPoint y: 431, endPoint x: 639, endPoint y: 415, distance: 17.3
click at [644, 426] on div at bounding box center [661, 434] width 90 height 50
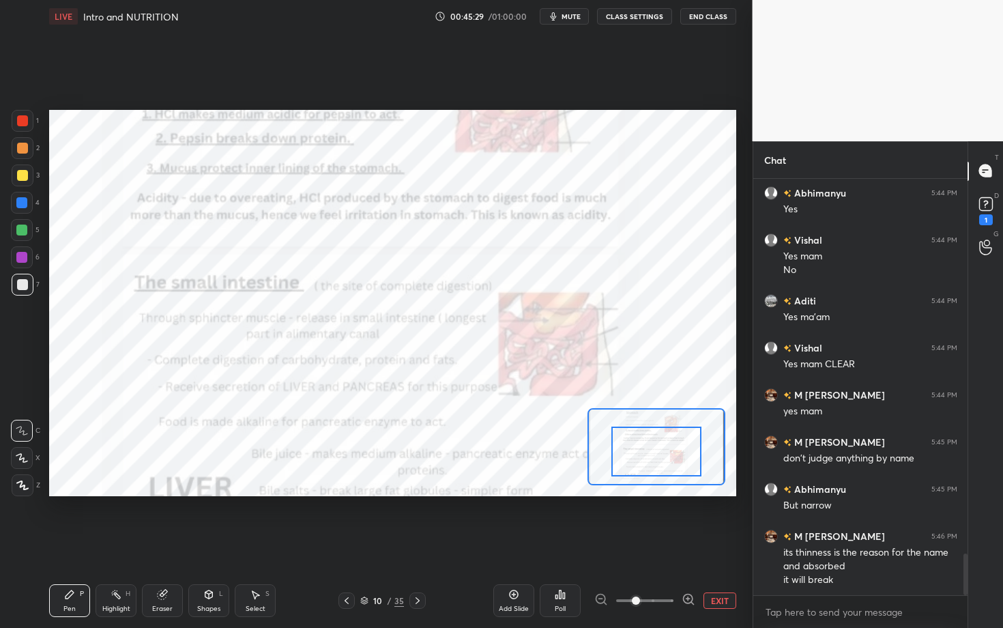
drag, startPoint x: 637, startPoint y: 426, endPoint x: 628, endPoint y: 435, distance: 12.1
click at [633, 442] on div at bounding box center [656, 451] width 90 height 50
click at [29, 124] on div at bounding box center [23, 121] width 22 height 22
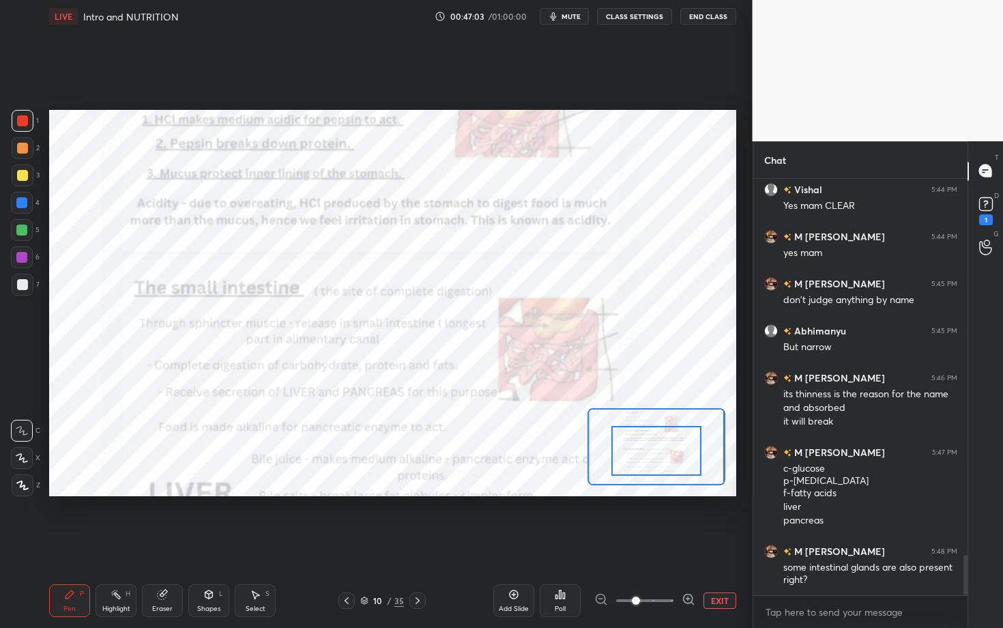
scroll to position [3931, 0]
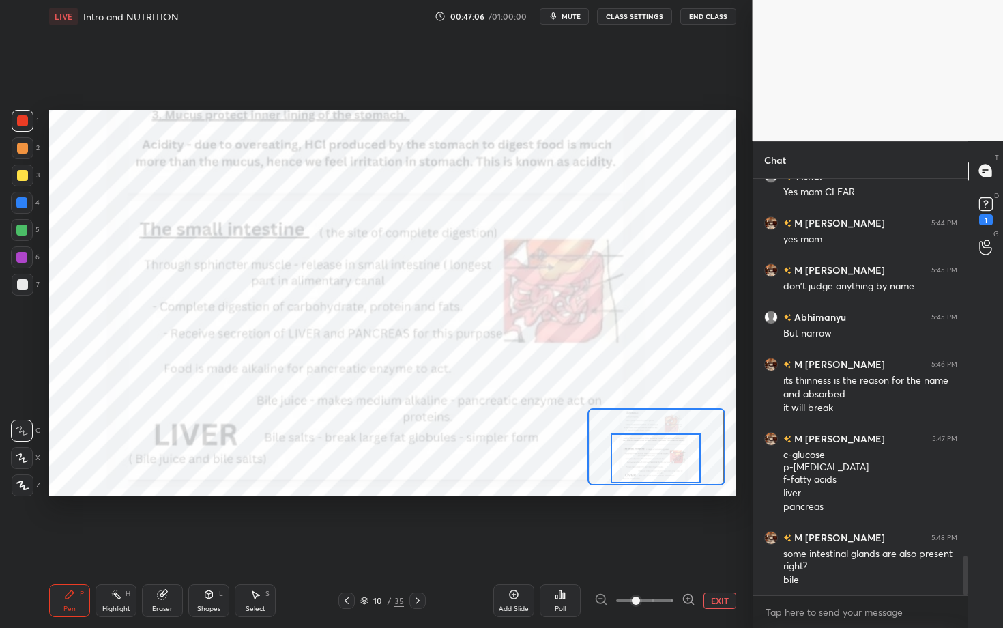
drag, startPoint x: 647, startPoint y: 452, endPoint x: 617, endPoint y: 442, distance: 31.7
click at [647, 459] on div at bounding box center [656, 458] width 90 height 50
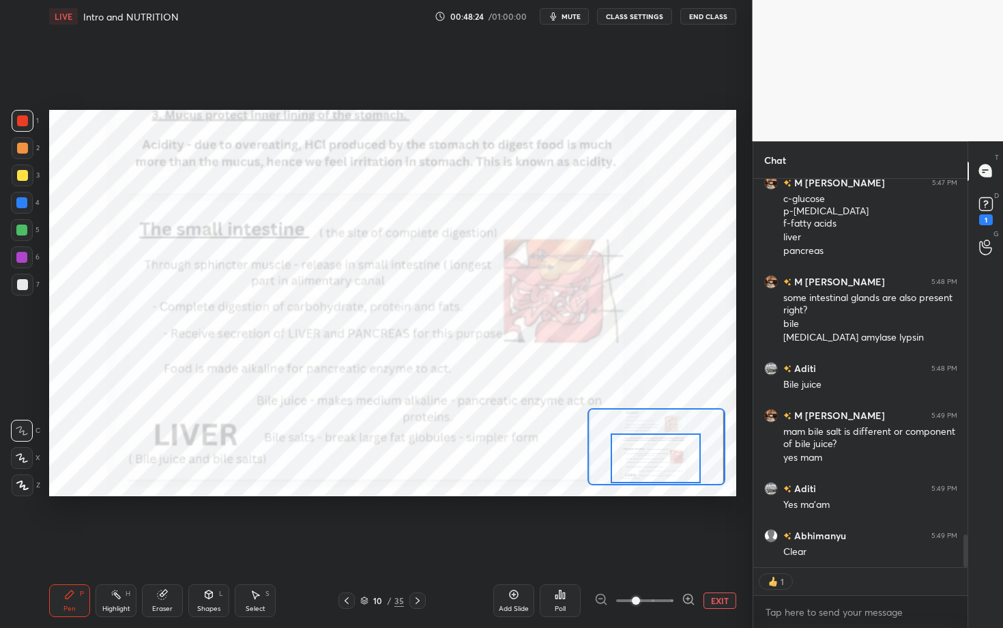
scroll to position [4234, 0]
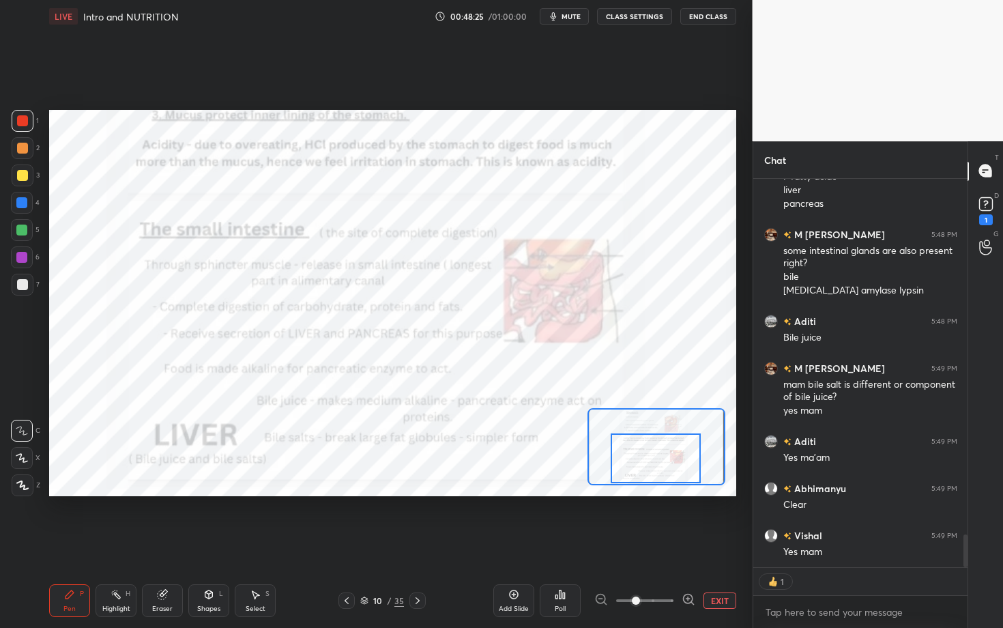
click at [416, 484] on icon at bounding box center [417, 600] width 11 height 11
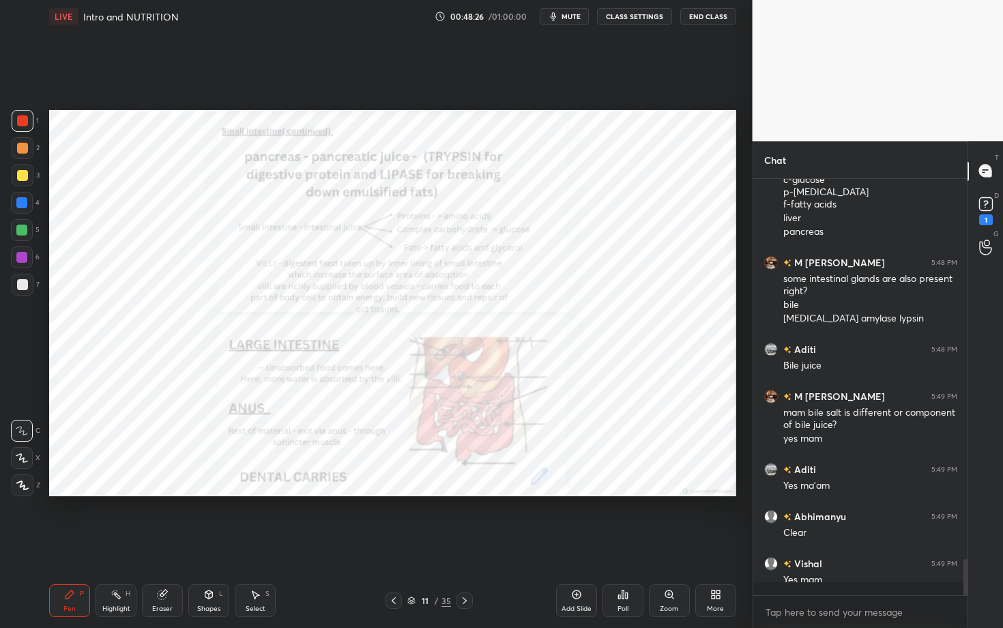
scroll to position [4206, 0]
click at [399, 484] on icon at bounding box center [393, 600] width 11 height 11
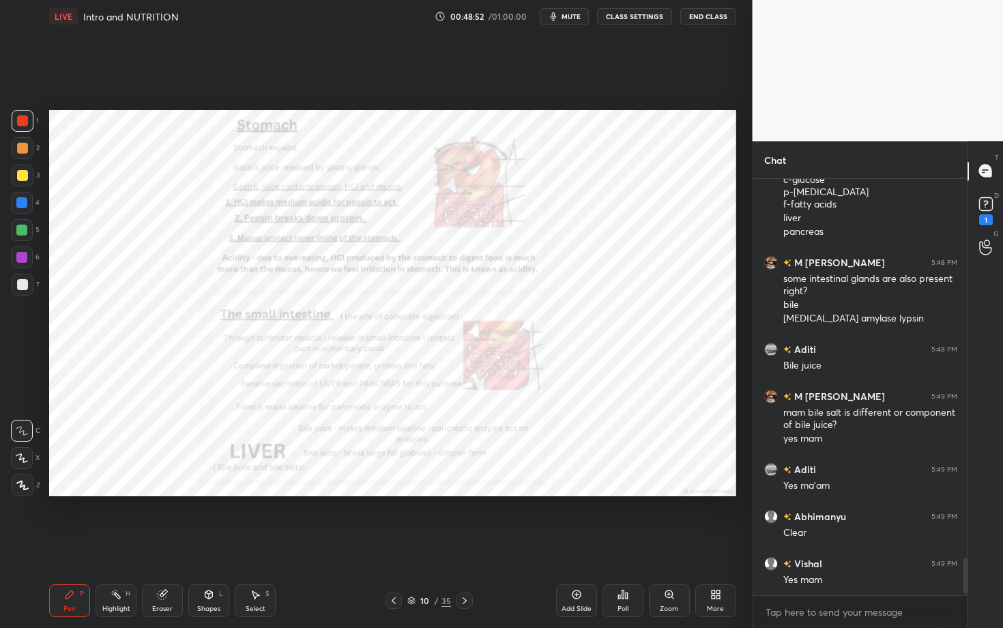
click at [463, 484] on icon at bounding box center [464, 600] width 11 height 11
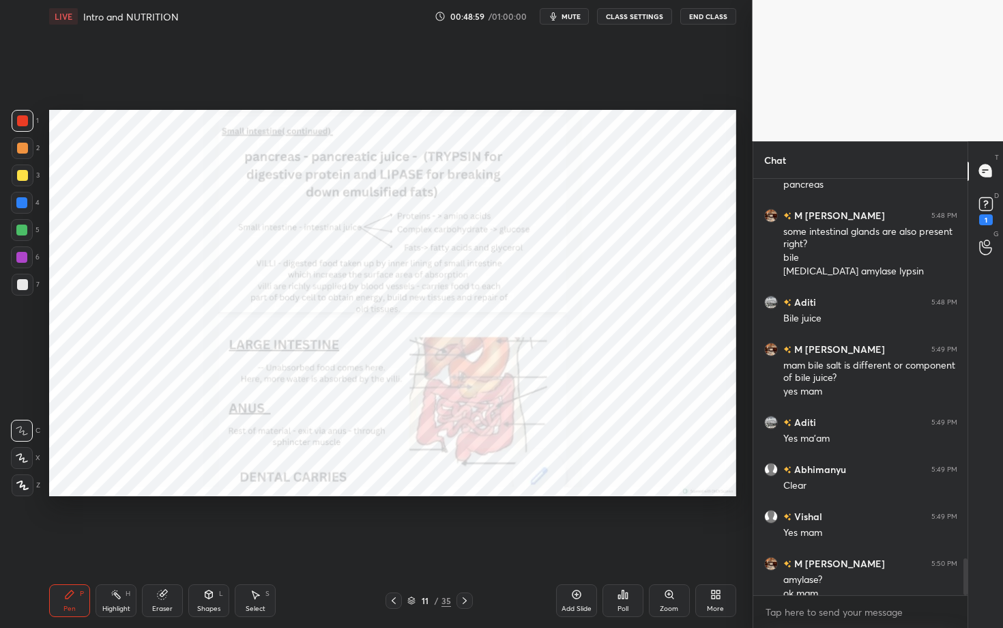
scroll to position [4267, 0]
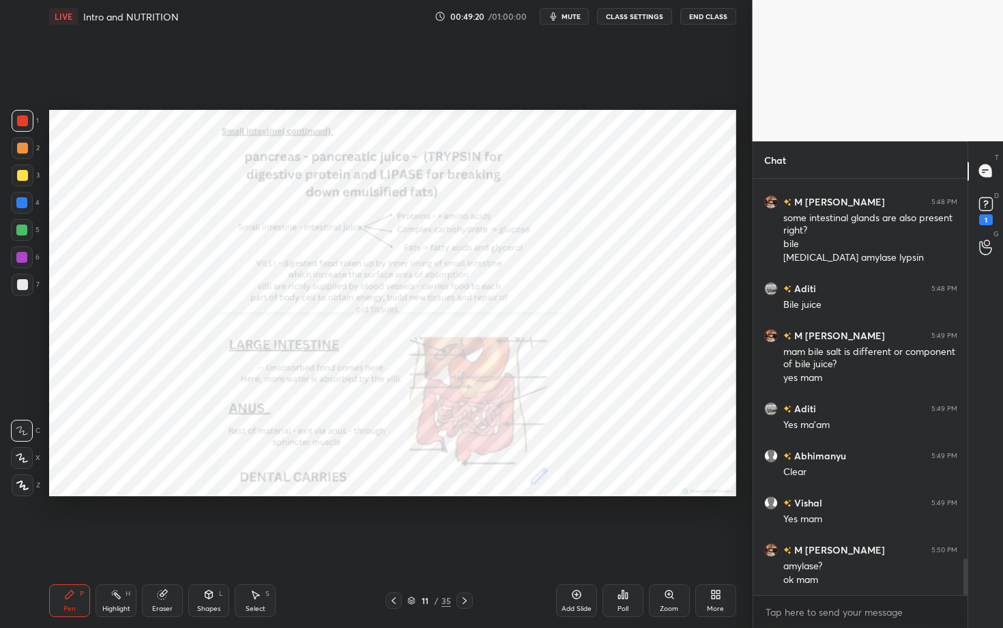
click at [172, 484] on div "Eraser" at bounding box center [162, 600] width 41 height 33
drag, startPoint x: 72, startPoint y: 592, endPoint x: 76, endPoint y: 572, distance: 20.8
click at [72, 484] on icon at bounding box center [69, 594] width 11 height 11
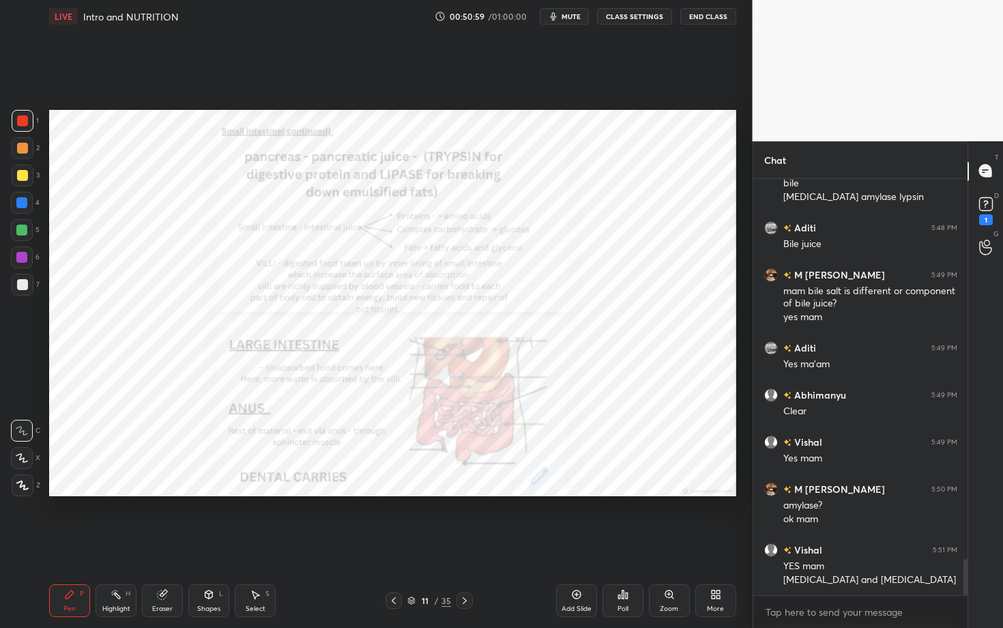
scroll to position [4375, 0]
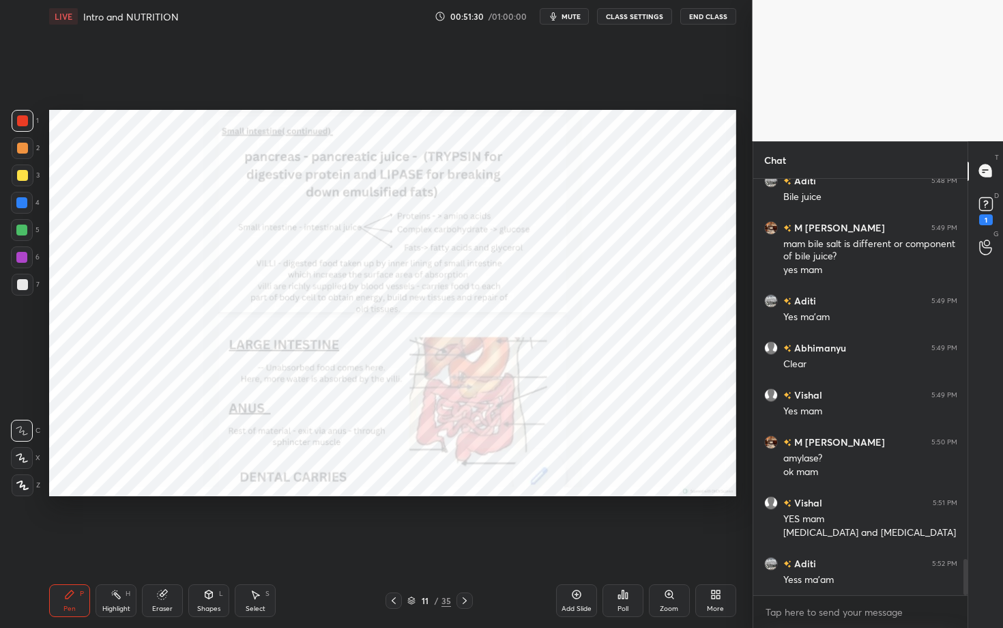
click at [169, 484] on div "Eraser" at bounding box center [162, 600] width 41 height 33
drag, startPoint x: 24, startPoint y: 486, endPoint x: 43, endPoint y: 458, distance: 33.9
click at [24, 484] on span "Erase all" at bounding box center [22, 485] width 20 height 10
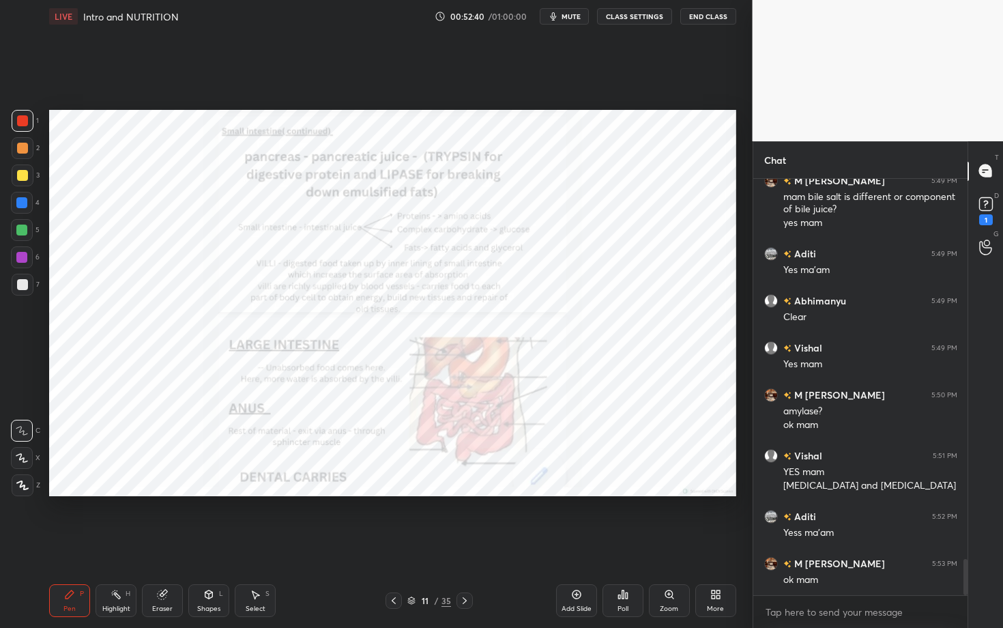
drag, startPoint x: 164, startPoint y: 608, endPoint x: 171, endPoint y: 592, distance: 16.9
click at [162, 484] on div "Eraser" at bounding box center [162, 608] width 20 height 7
drag, startPoint x: 87, startPoint y: 598, endPoint x: 118, endPoint y: 555, distance: 52.8
click at [87, 484] on div "Pen P" at bounding box center [69, 600] width 41 height 33
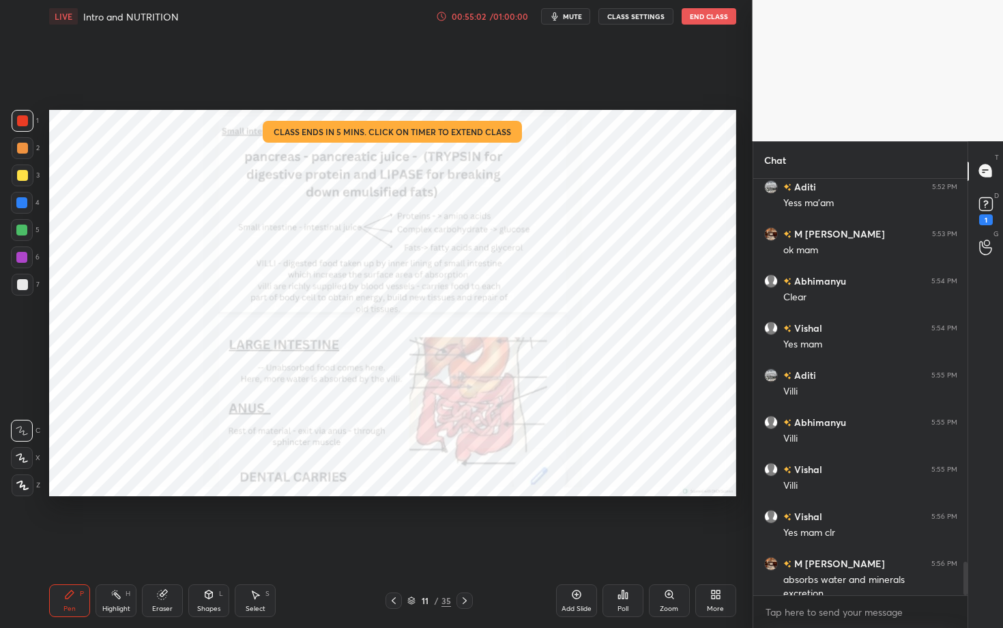
scroll to position [4765, 0]
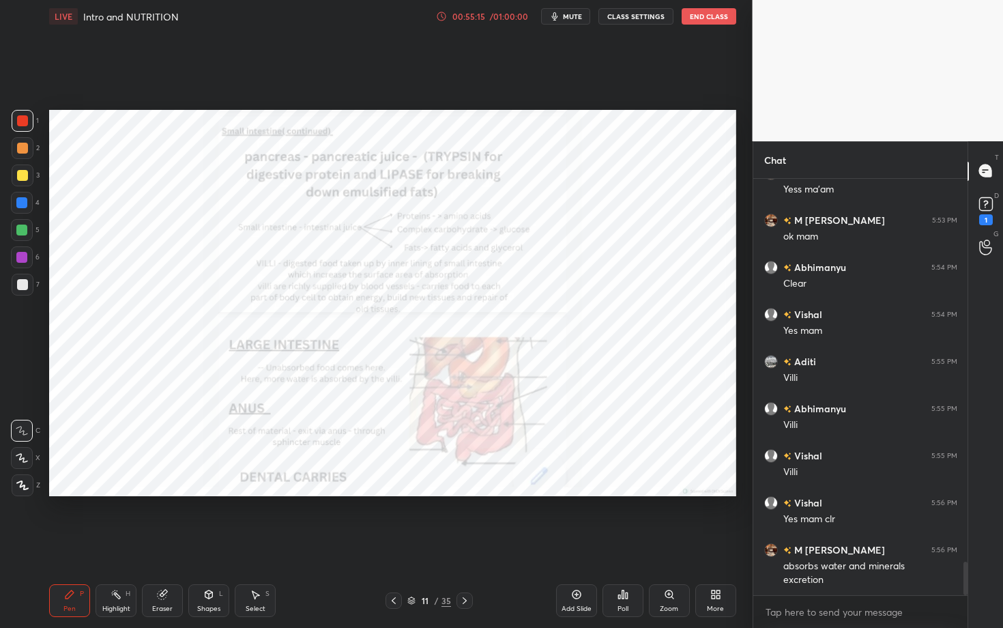
click at [171, 484] on div "Eraser" at bounding box center [162, 600] width 41 height 33
click at [27, 474] on div "Erase all" at bounding box center [23, 482] width 25 height 27
click at [18, 293] on div at bounding box center [23, 285] width 22 height 22
click at [23, 240] on div at bounding box center [22, 230] width 22 height 22
drag, startPoint x: 78, startPoint y: 617, endPoint x: 87, endPoint y: 605, distance: 15.2
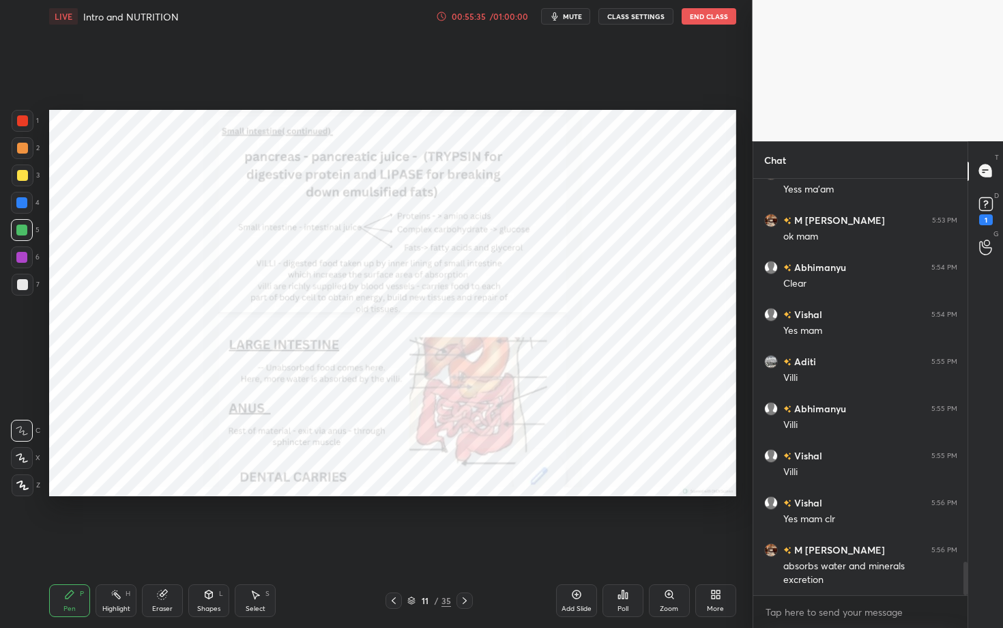
click at [81, 484] on div "Pen P Highlight H Eraser Shapes L Select S 11 / 35 Add Slide Poll Zoom More" at bounding box center [392, 600] width 687 height 55
click at [12, 130] on div "1 2 3 4 5 6 7 C X Z C X Z E E Erase all H H" at bounding box center [22, 303] width 44 height 386
drag, startPoint x: 28, startPoint y: 123, endPoint x: 44, endPoint y: 126, distance: 16.7
click at [28, 123] on div at bounding box center [22, 120] width 11 height 11
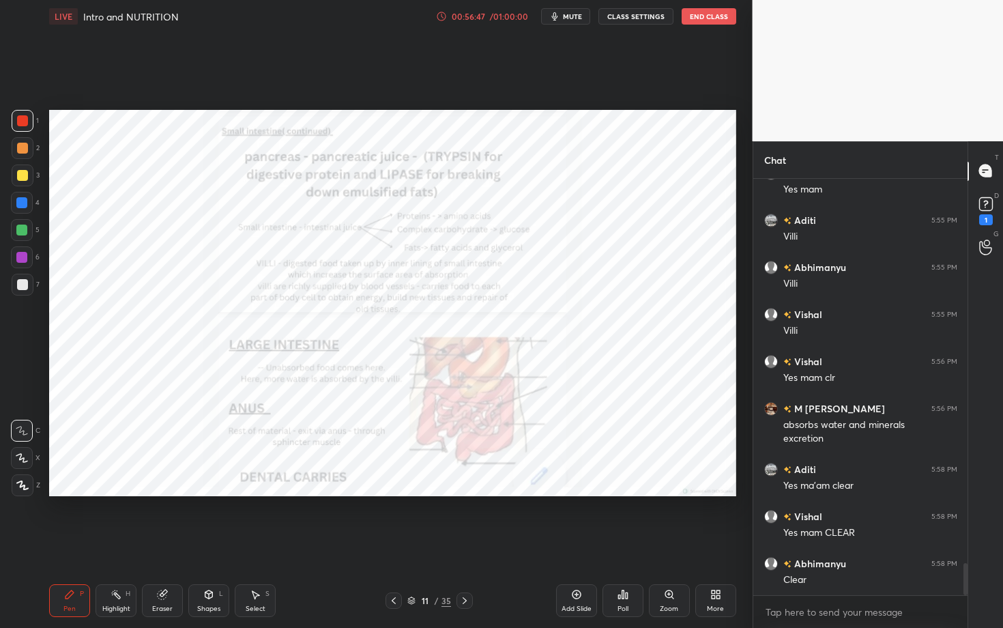
scroll to position [4953, 0]
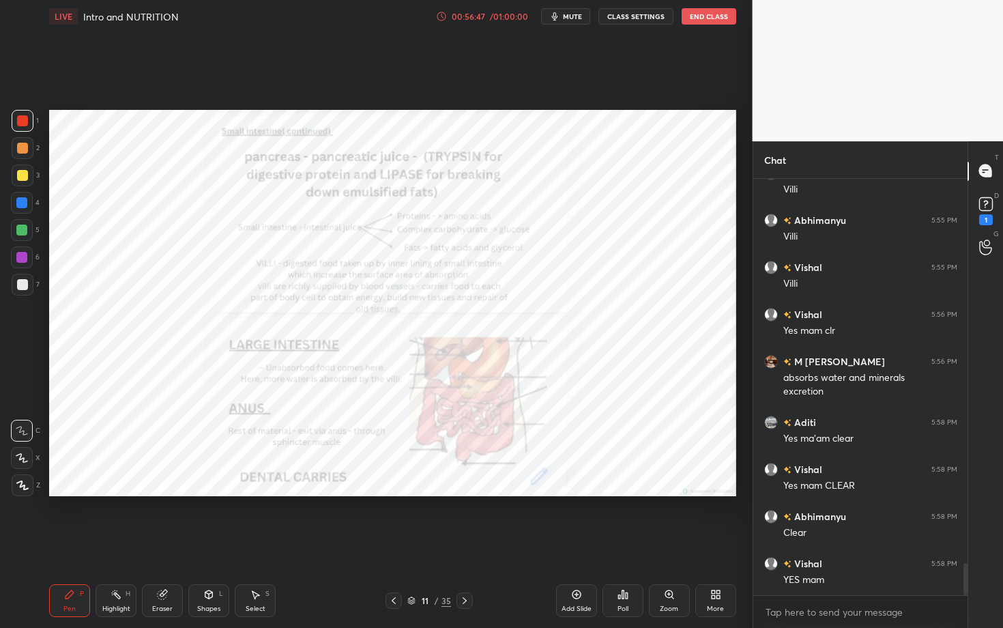
click at [471, 484] on div at bounding box center [465, 600] width 16 height 16
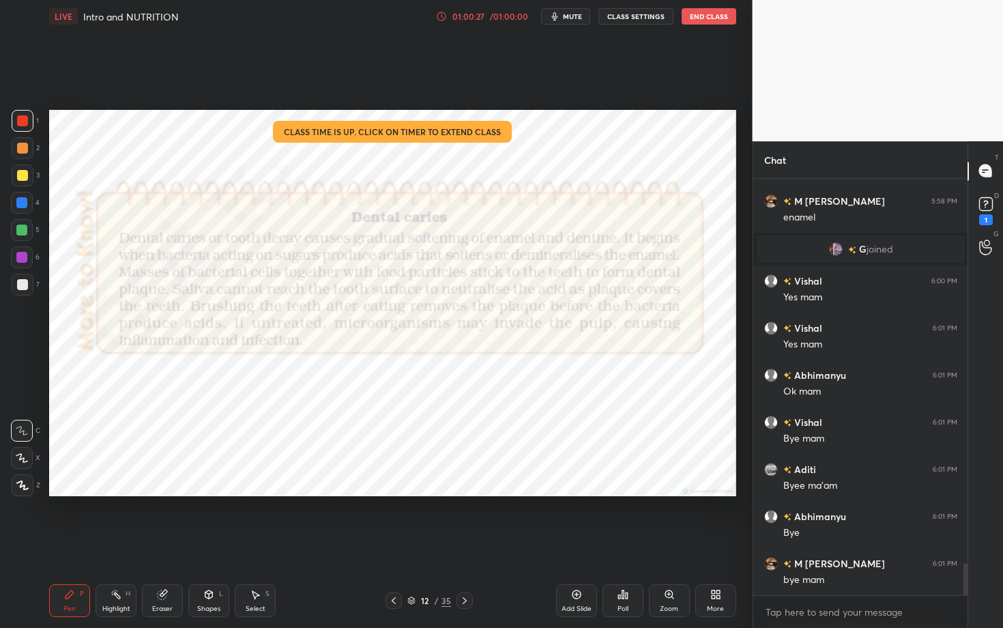
scroll to position [4973, 0]
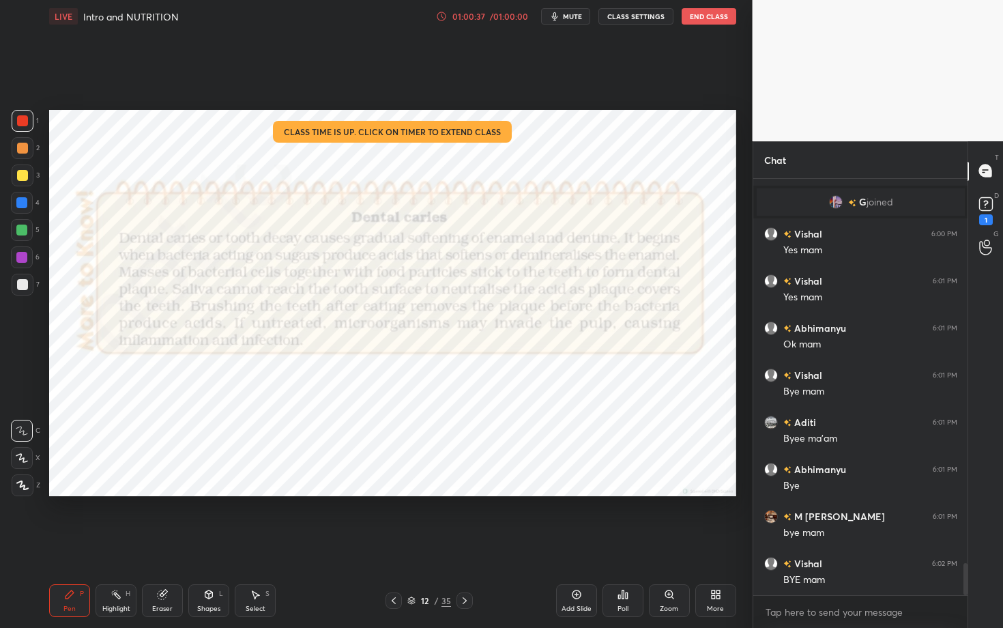
click at [706, 16] on button "End Class" at bounding box center [709, 16] width 55 height 16
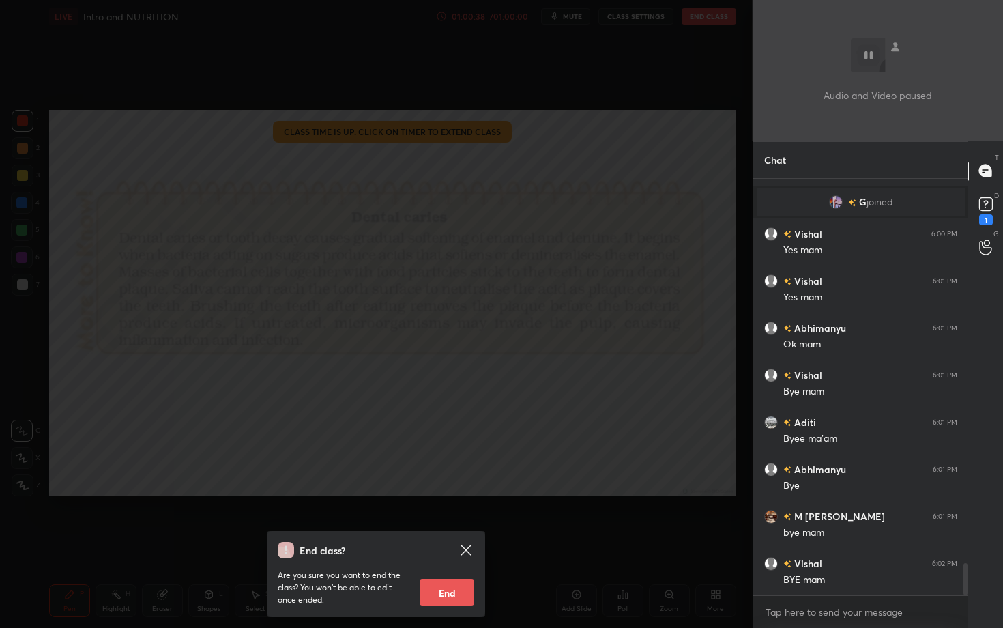
click at [444, 484] on button "End" at bounding box center [447, 592] width 55 height 27
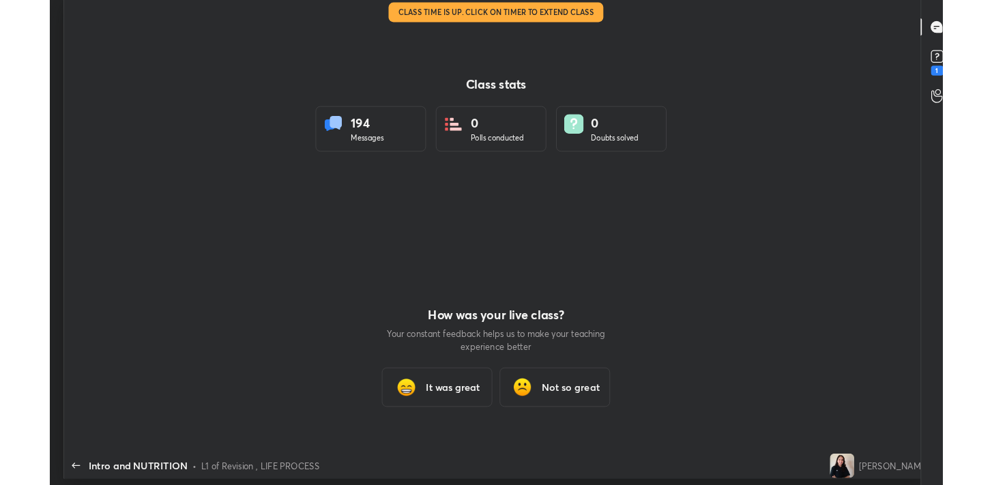
scroll to position [67841, 67258]
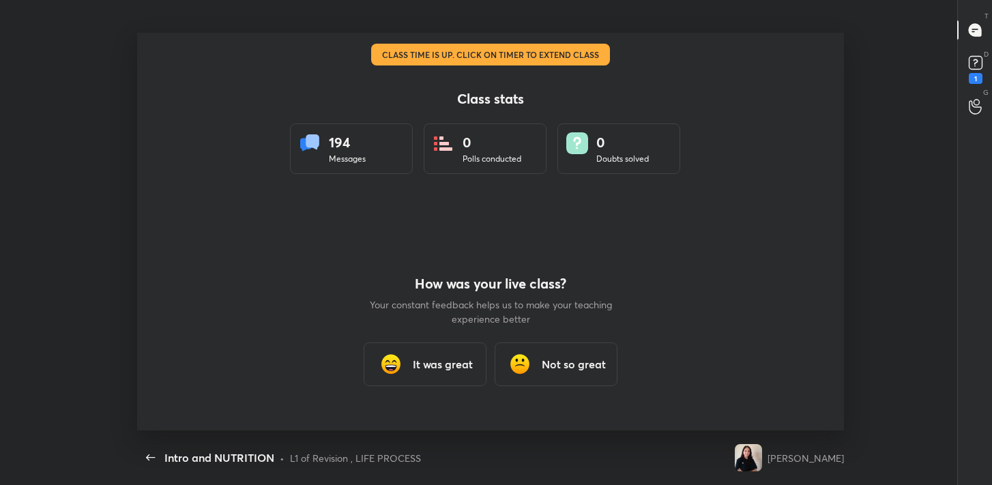
type textarea "x"
